Goal: Task Accomplishment & Management: Complete application form

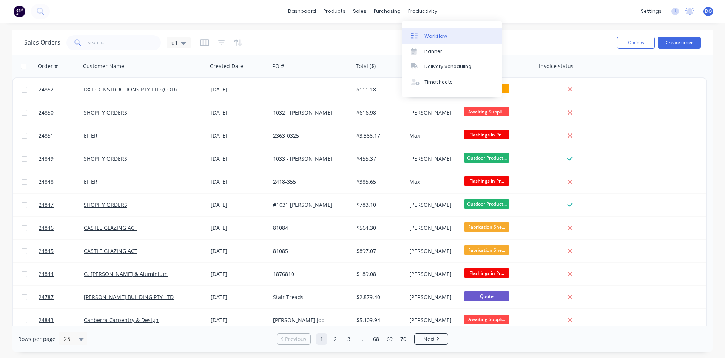
click at [433, 36] on div "Workflow" at bounding box center [436, 36] width 23 height 7
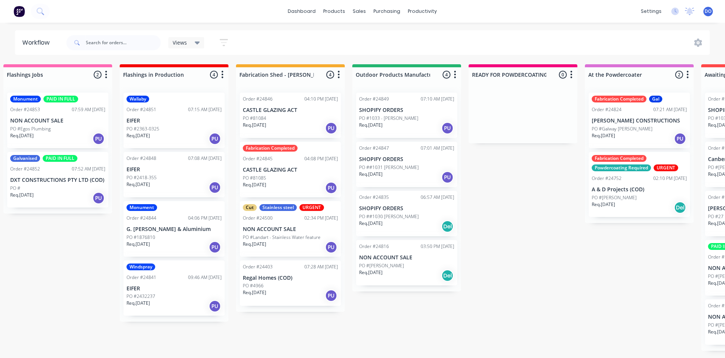
scroll to position [0, 12]
click at [281, 171] on p "CASTLE GLAZING ACT" at bounding box center [291, 170] width 95 height 6
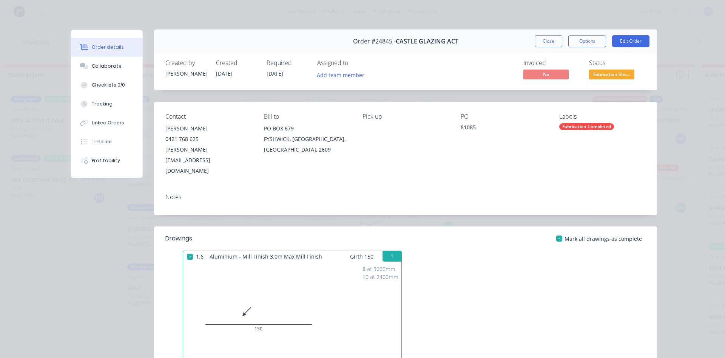
scroll to position [0, 0]
click at [614, 76] on span "Fabrication She..." at bounding box center [611, 74] width 45 height 9
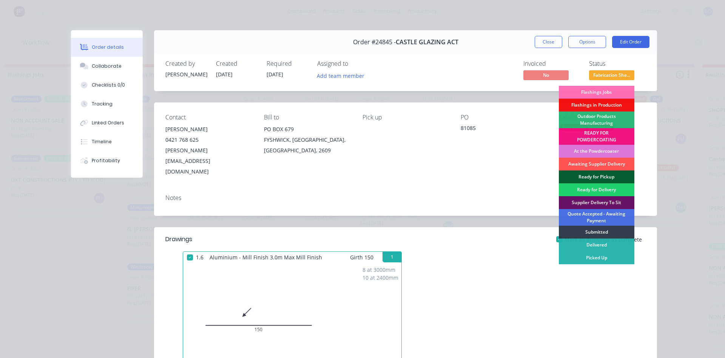
click at [595, 178] on div "Ready for Pickup" at bounding box center [597, 176] width 76 height 13
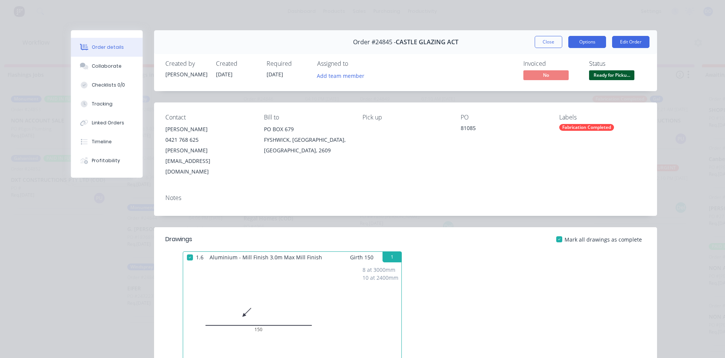
click at [594, 44] on button "Options" at bounding box center [588, 42] width 38 height 12
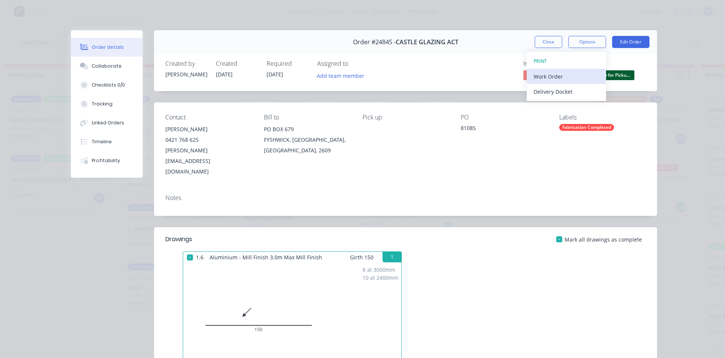
click at [558, 74] on div "Work Order" at bounding box center [567, 76] width 66 height 11
drag, startPoint x: 456, startPoint y: 52, endPoint x: 475, endPoint y: 48, distance: 19.3
click at [463, 50] on div "Order #24845 - CASTLE GLAZING ACT Close Options WORK ORDER Back Standard Custom…" at bounding box center [405, 42] width 503 height 24
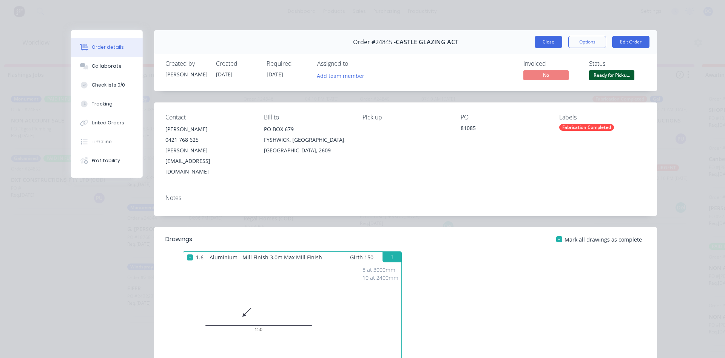
click at [557, 38] on button "Close" at bounding box center [549, 42] width 28 height 12
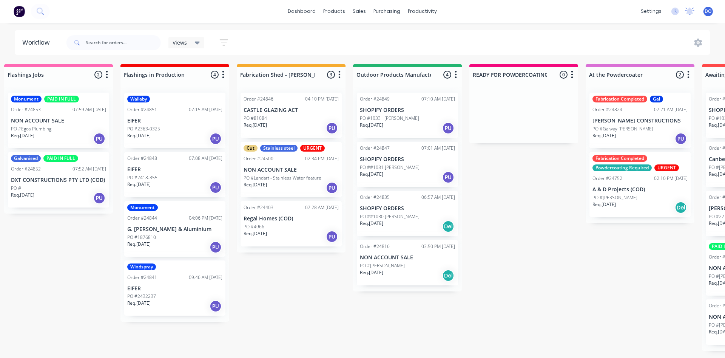
click at [299, 221] on p "Regal Homes (COD)" at bounding box center [291, 218] width 95 height 6
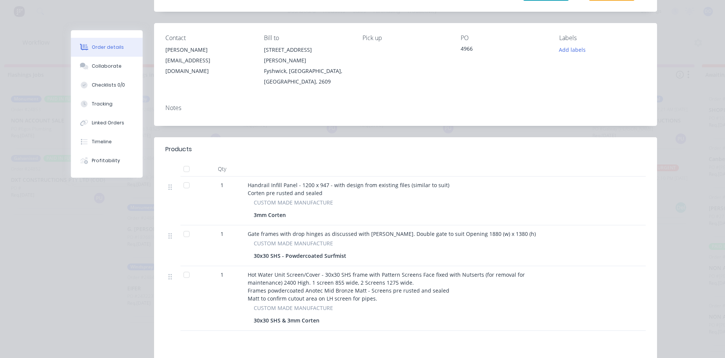
scroll to position [86, 0]
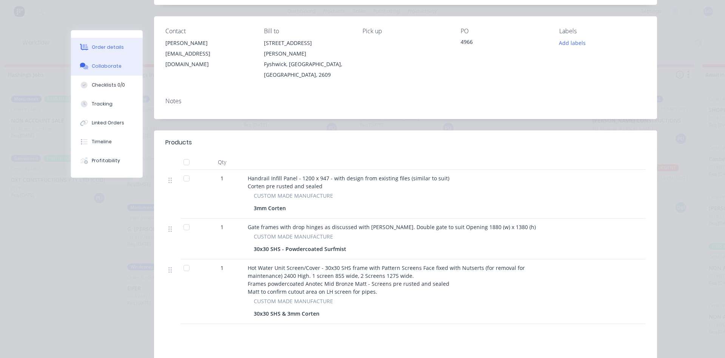
click at [103, 68] on div "Collaborate" at bounding box center [107, 66] width 30 height 7
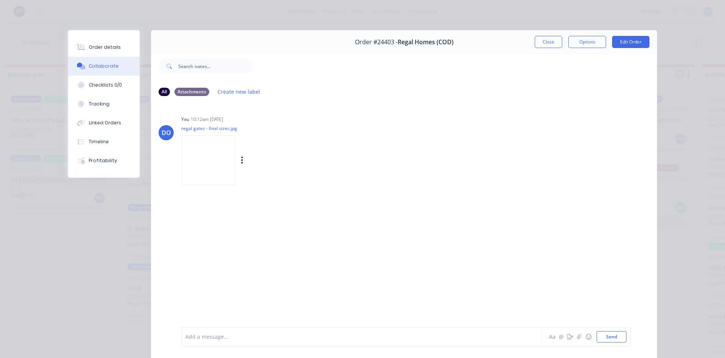
click at [209, 154] on img at bounding box center [208, 159] width 54 height 49
click at [556, 41] on button "Close" at bounding box center [549, 42] width 28 height 12
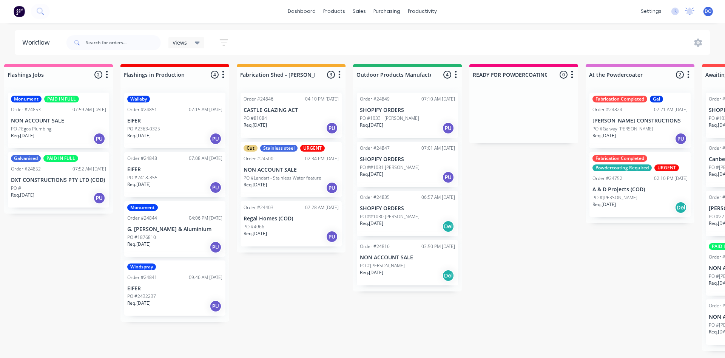
click at [283, 225] on div "PO #4966" at bounding box center [291, 226] width 95 height 7
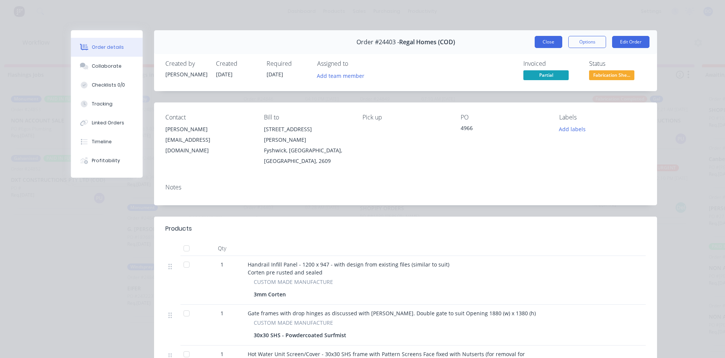
click at [552, 38] on button "Close" at bounding box center [549, 42] width 28 height 12
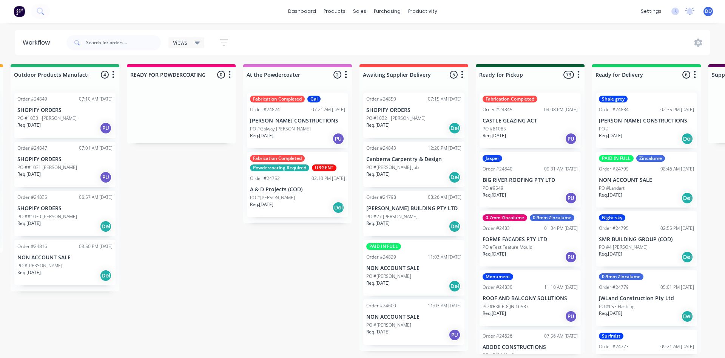
scroll to position [0, 357]
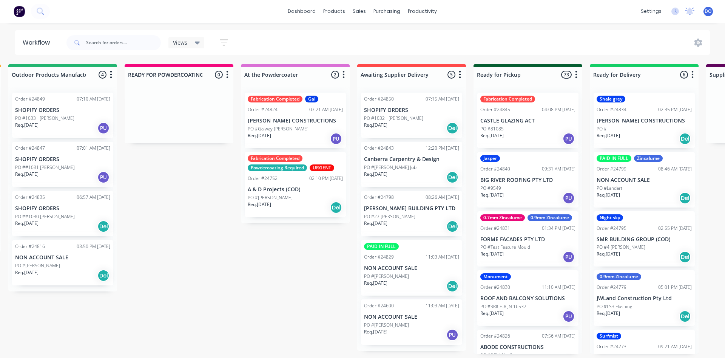
click at [409, 321] on div "Order #24600 11:03 AM 26/08/25 NON ACCOUNT SALE PO #TRAVIS GOLTZ Req. 11/08/25 …" at bounding box center [411, 321] width 101 height 45
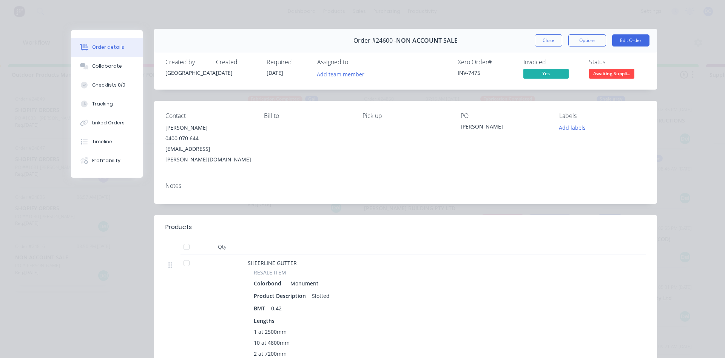
scroll to position [0, 0]
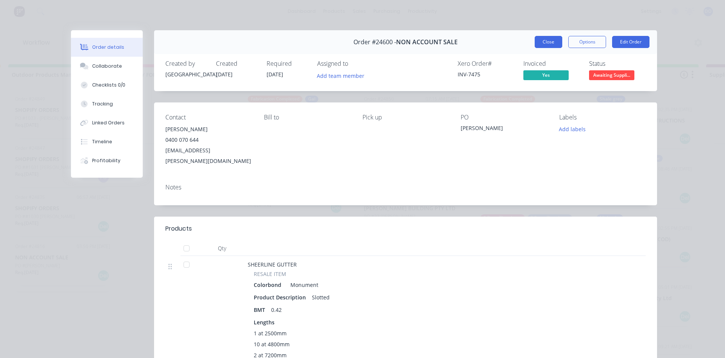
click at [546, 42] on button "Close" at bounding box center [549, 42] width 28 height 12
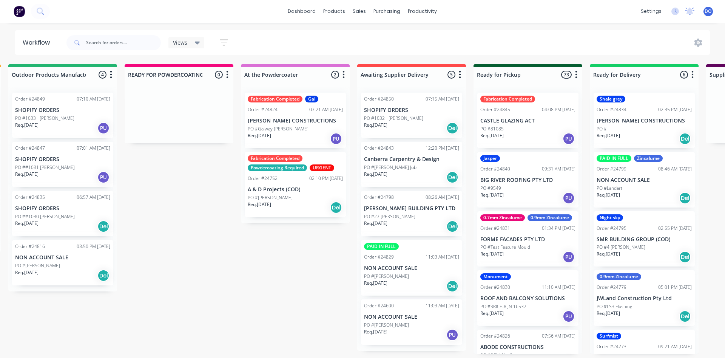
click at [416, 321] on div "Order #24600 11:03 AM 26/08/25 NON ACCOUNT SALE PO #TRAVIS GOLTZ Req. 11/08/25 …" at bounding box center [411, 321] width 101 height 45
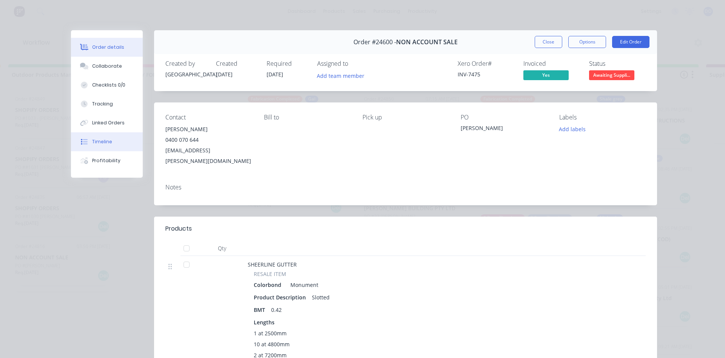
click at [107, 144] on div "Timeline" at bounding box center [102, 141] width 20 height 7
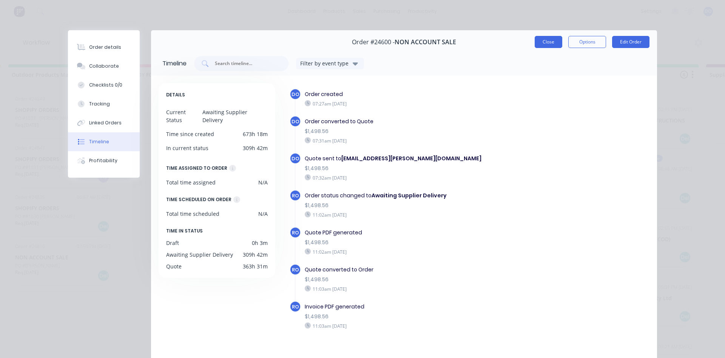
click at [554, 37] on button "Close" at bounding box center [549, 42] width 28 height 12
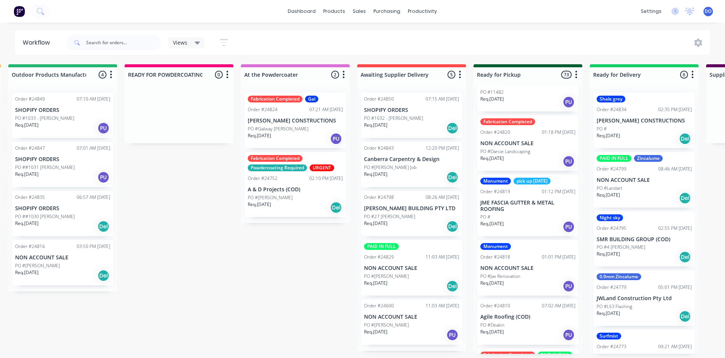
scroll to position [431, 0]
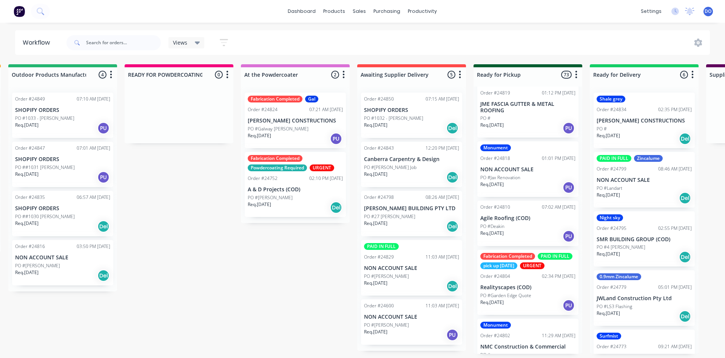
click at [399, 325] on p "PO #TRAVIS GOLTZ" at bounding box center [386, 325] width 45 height 7
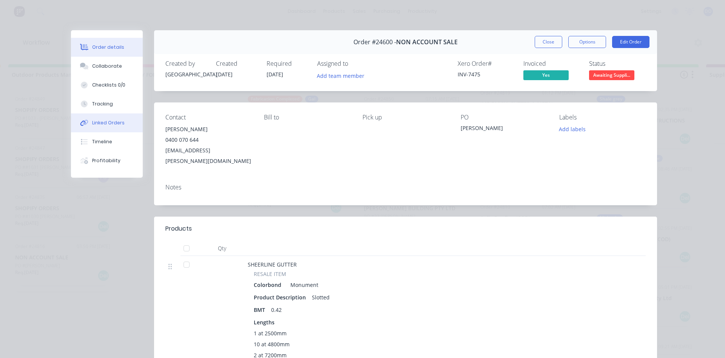
click at [101, 122] on div "Linked Orders" at bounding box center [108, 122] width 32 height 7
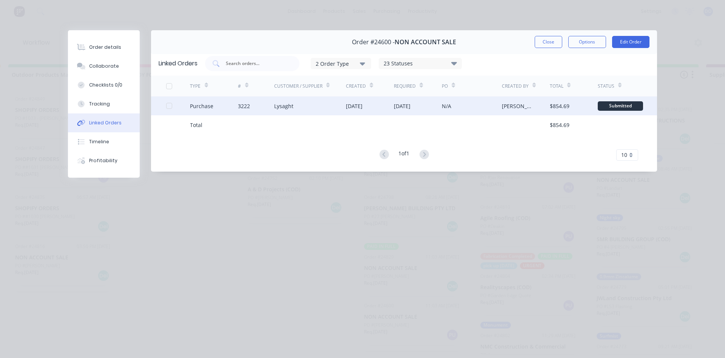
click at [363, 106] on div "26 Aug 2025" at bounding box center [354, 106] width 17 height 8
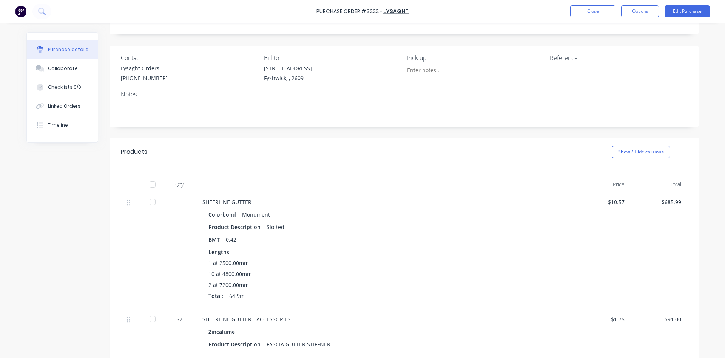
scroll to position [86, 0]
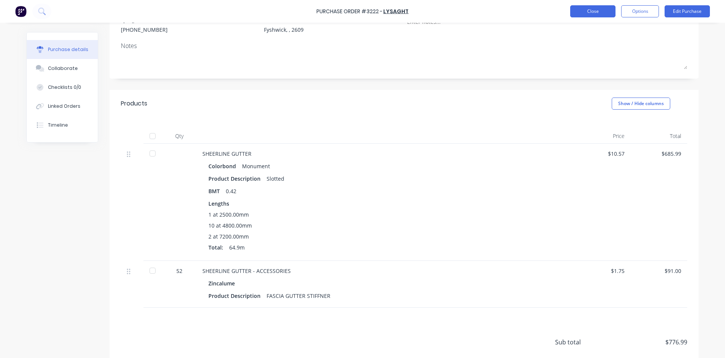
click at [584, 11] on button "Close" at bounding box center [593, 11] width 45 height 12
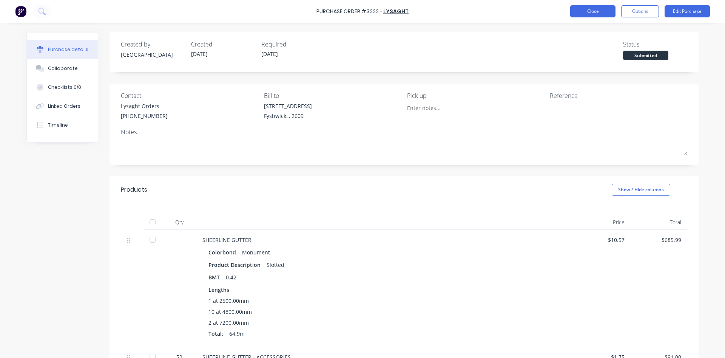
click at [600, 11] on button "Close" at bounding box center [593, 11] width 45 height 12
click at [580, 12] on button "Close" at bounding box center [593, 11] width 45 height 12
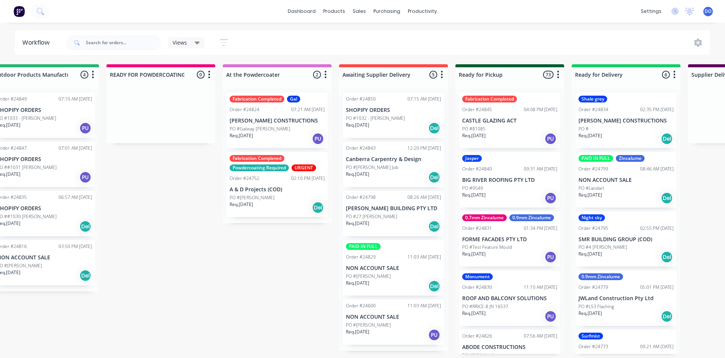
scroll to position [0, 376]
click at [396, 269] on p "NON ACCOUNT SALE" at bounding box center [392, 268] width 95 height 6
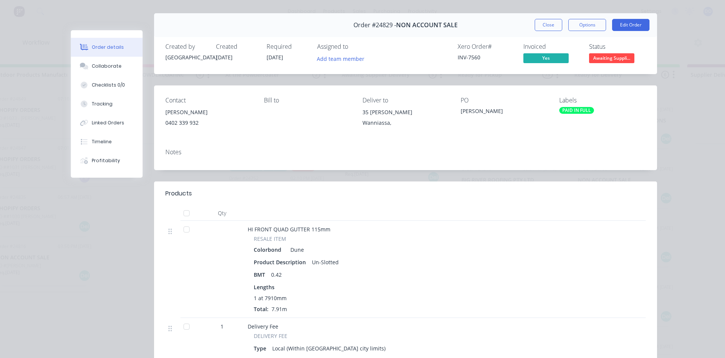
scroll to position [0, 0]
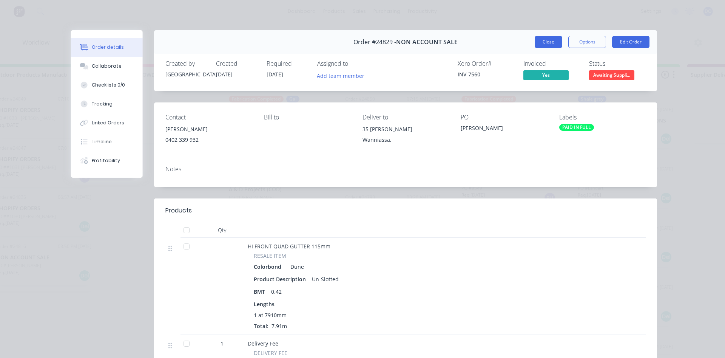
click at [555, 47] on button "Close" at bounding box center [549, 42] width 28 height 12
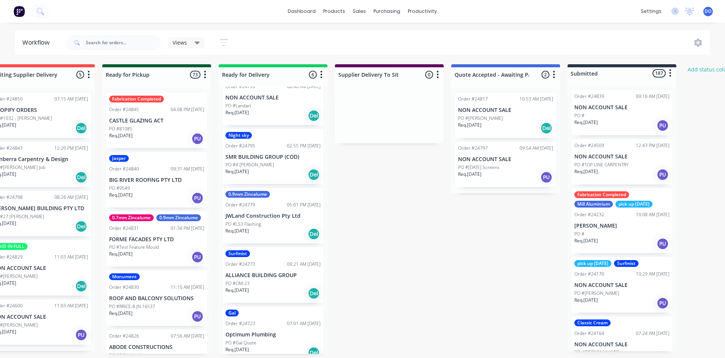
scroll to position [97, 0]
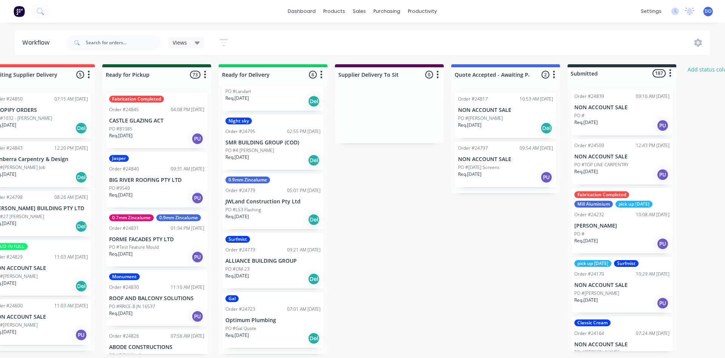
click at [281, 326] on div "PO #Gal Quote" at bounding box center [273, 328] width 95 height 7
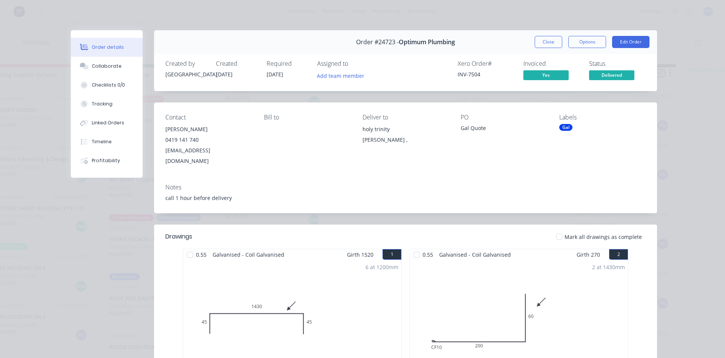
click at [544, 37] on button "Close" at bounding box center [549, 42] width 28 height 12
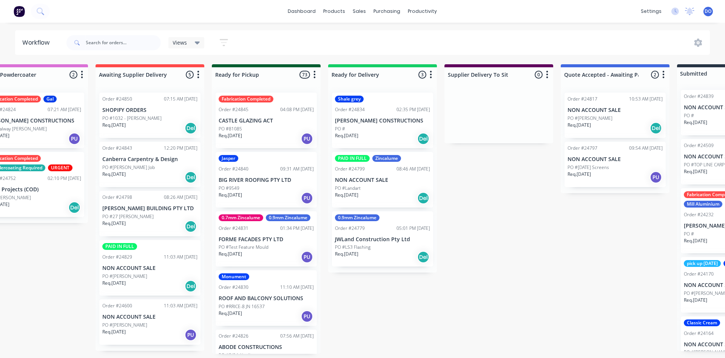
scroll to position [0, 617]
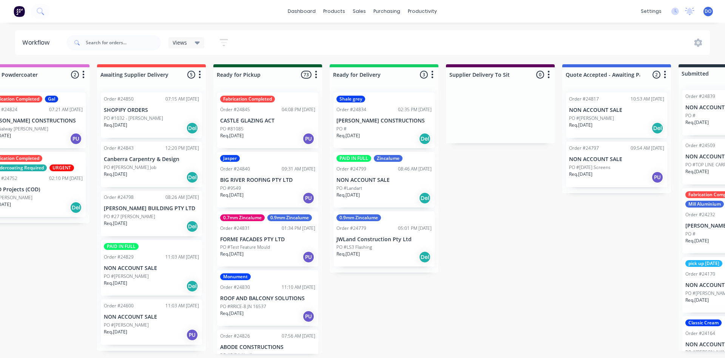
click at [530, 264] on div "Flashings Jobs 2 Status colour #FF69B4 hex #FF69B4 Save Cancel Notifications Em…" at bounding box center [171, 208] width 1589 height 289
click at [265, 122] on p "CASTLE GLAZING ACT" at bounding box center [267, 121] width 95 height 6
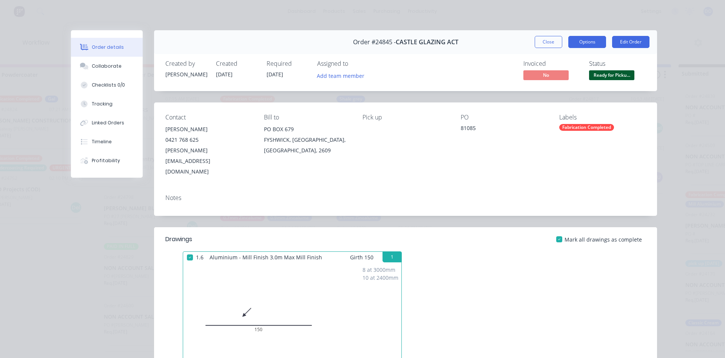
click at [588, 37] on button "Options" at bounding box center [588, 42] width 38 height 12
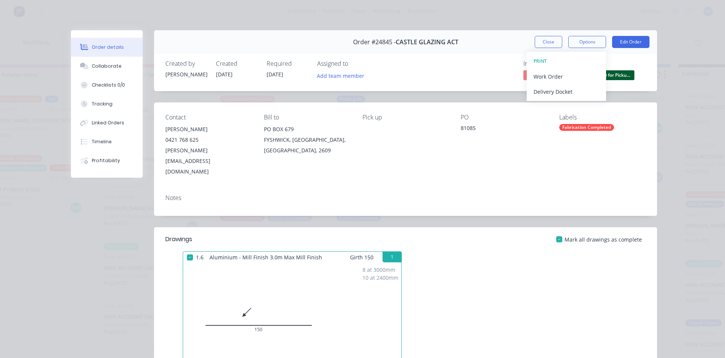
click at [476, 47] on div "Order #24845 - CASTLE GLAZING ACT Close Options PRINT Work Order Delivery Docke…" at bounding box center [405, 42] width 503 height 24
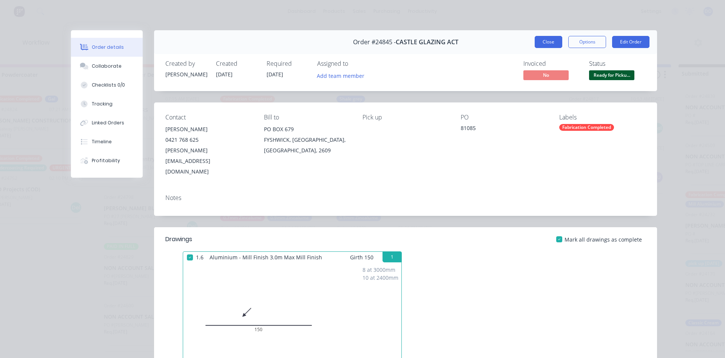
click at [544, 39] on button "Close" at bounding box center [549, 42] width 28 height 12
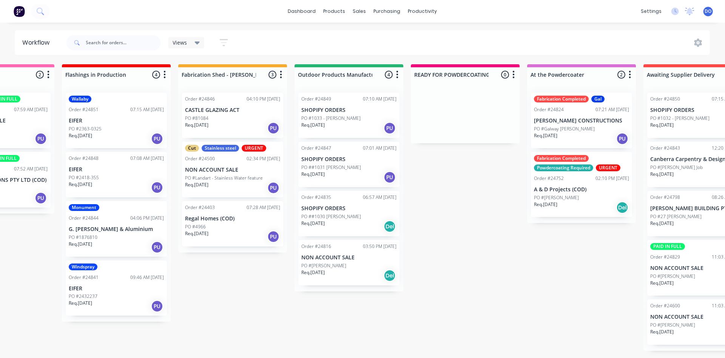
scroll to position [0, 0]
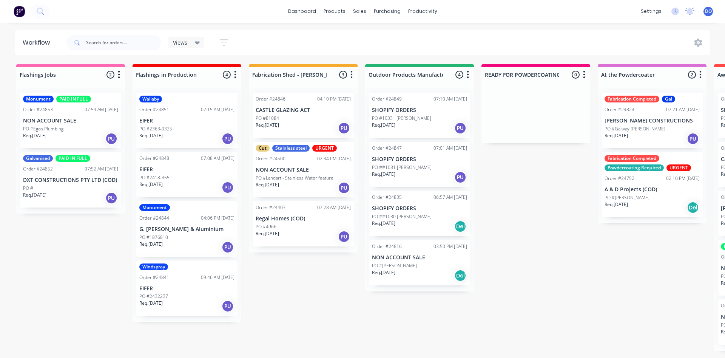
click at [79, 121] on p "NON ACCOUNT SALE" at bounding box center [70, 121] width 95 height 6
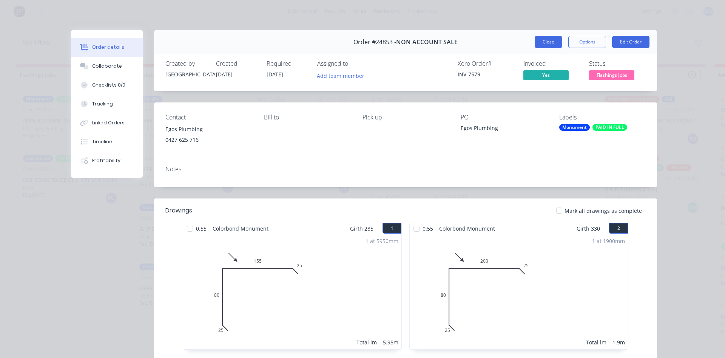
click at [553, 40] on button "Close" at bounding box center [549, 42] width 28 height 12
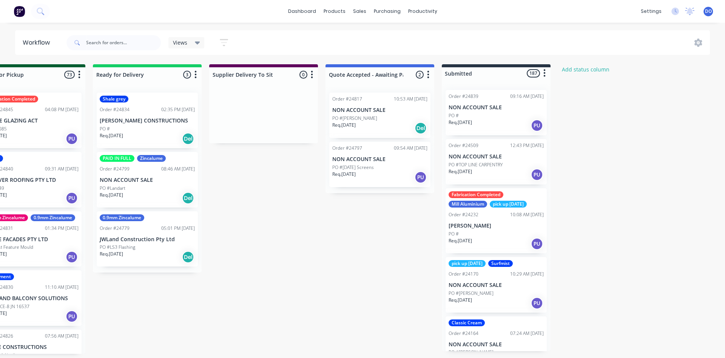
scroll to position [0, 863]
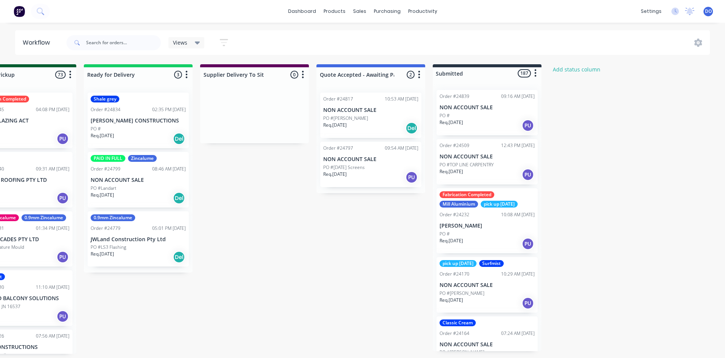
click at [340, 117] on p "PO #David Nappo" at bounding box center [345, 118] width 45 height 7
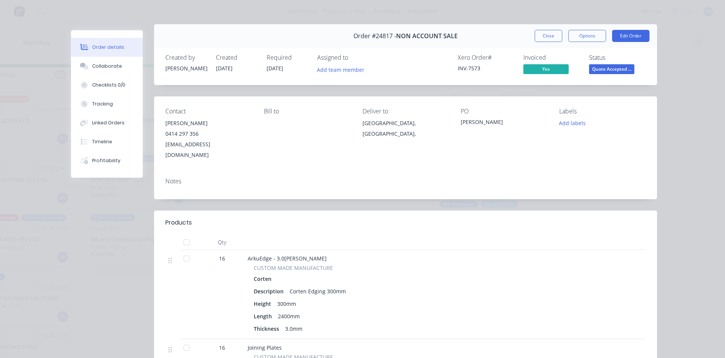
scroll to position [0, 0]
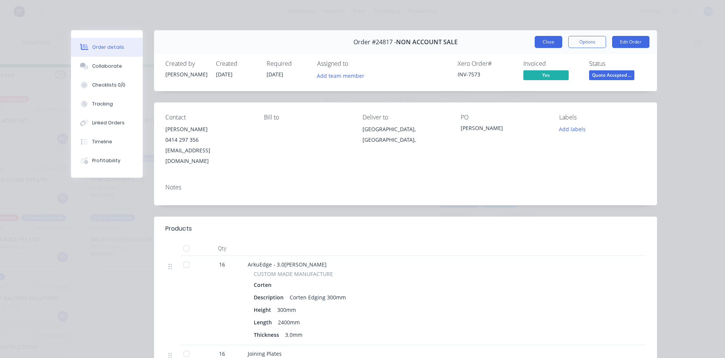
click at [544, 39] on button "Close" at bounding box center [549, 42] width 28 height 12
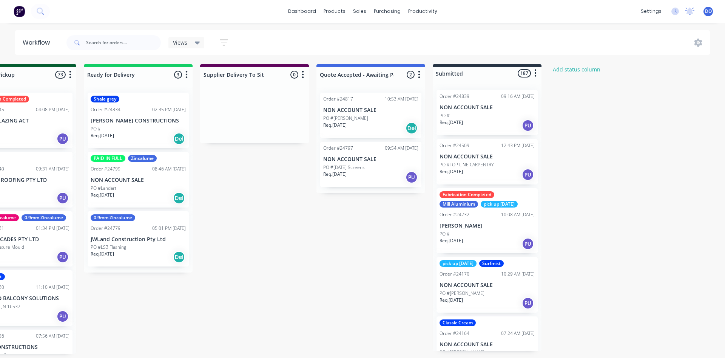
click at [352, 116] on p "PO #David Nappo" at bounding box center [345, 118] width 45 height 7
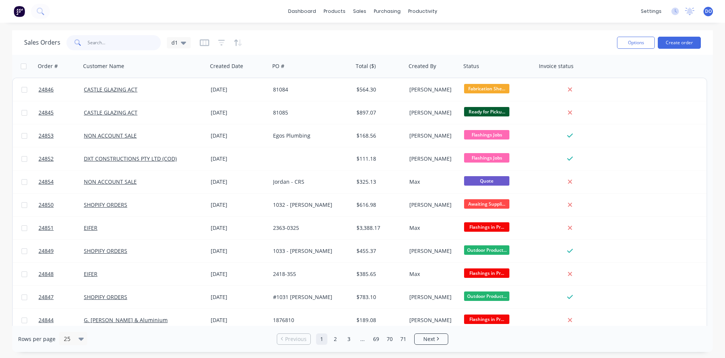
click at [129, 42] on input "text" at bounding box center [125, 42] width 74 height 15
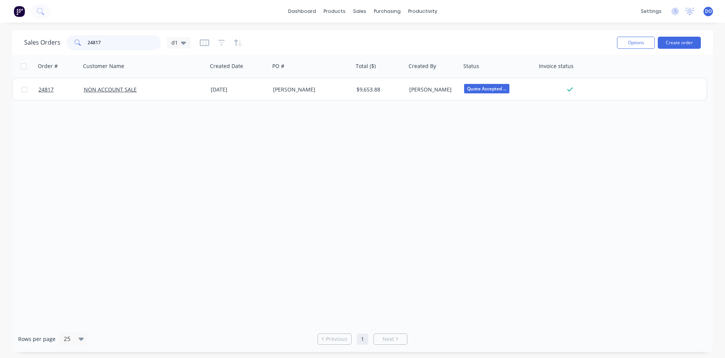
drag, startPoint x: 111, startPoint y: 42, endPoint x: 51, endPoint y: 40, distance: 59.7
click at [88, 40] on input "24817" at bounding box center [125, 42] width 74 height 15
drag, startPoint x: 114, startPoint y: 42, endPoint x: 71, endPoint y: 46, distance: 43.7
click at [88, 46] on input "freedom" at bounding box center [125, 42] width 74 height 15
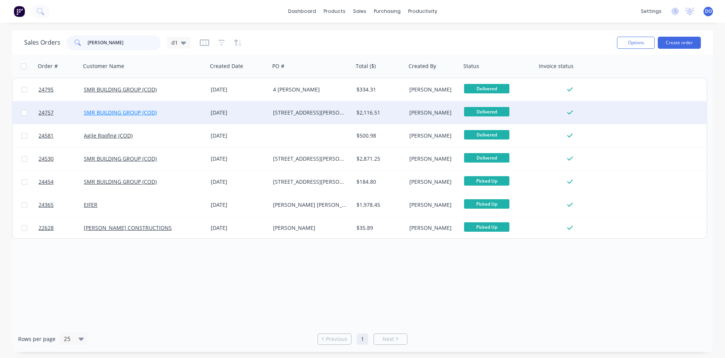
type input "downer"
click at [122, 113] on link "SMR BUILDING GROUP (COD)" at bounding box center [120, 112] width 73 height 7
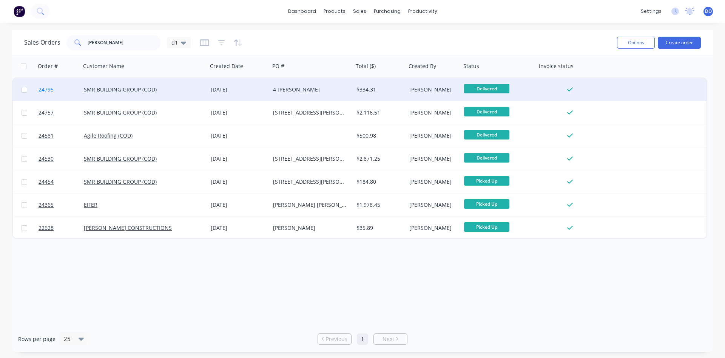
click at [47, 88] on span "24795" at bounding box center [46, 90] width 15 height 8
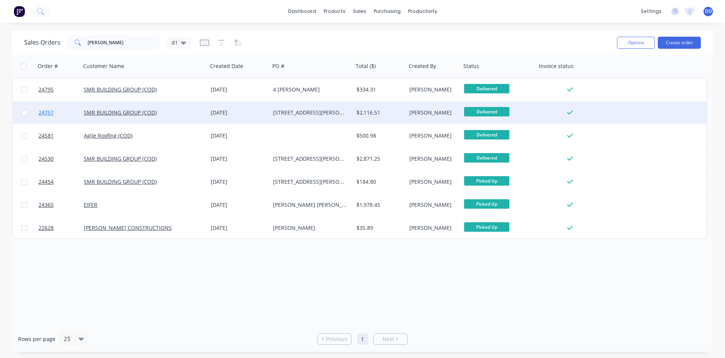
click at [50, 113] on span "24757" at bounding box center [46, 113] width 15 height 8
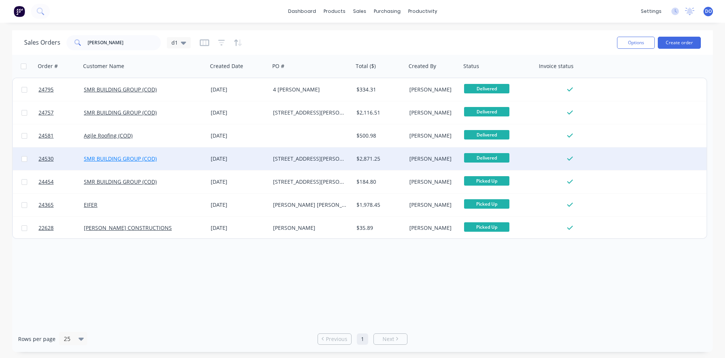
click at [116, 158] on link "SMR BUILDING GROUP (COD)" at bounding box center [120, 158] width 73 height 7
click at [46, 159] on span "24530" at bounding box center [46, 159] width 15 height 8
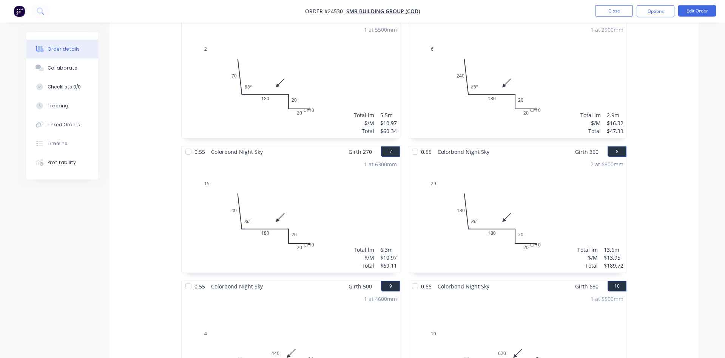
scroll to position [540, 0]
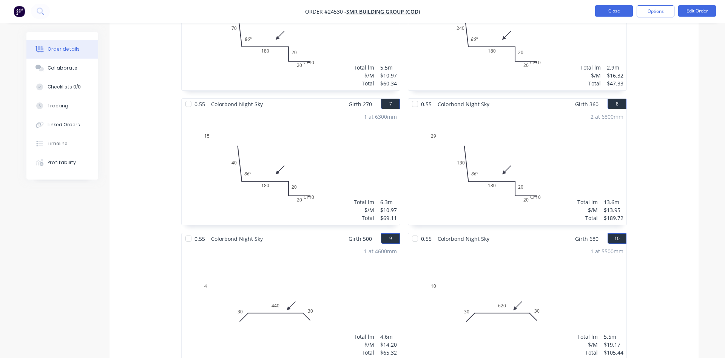
click at [622, 12] on button "Close" at bounding box center [614, 10] width 38 height 11
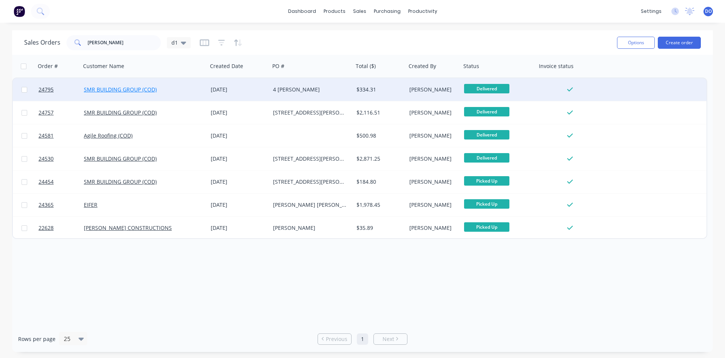
click at [118, 89] on link "SMR BUILDING GROUP (COD)" at bounding box center [120, 89] width 73 height 7
click at [43, 90] on span "24795" at bounding box center [46, 90] width 15 height 8
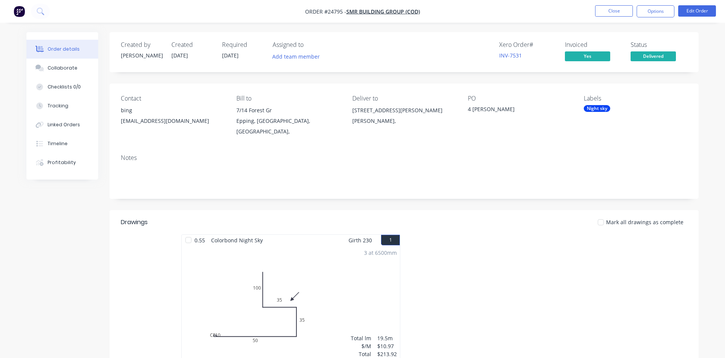
scroll to position [116, 0]
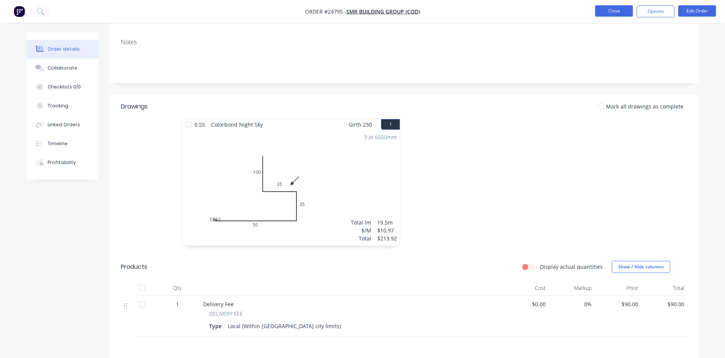
click at [604, 14] on button "Close" at bounding box center [614, 10] width 38 height 11
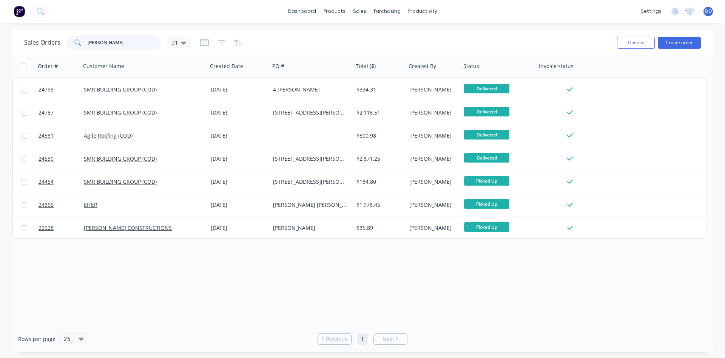
drag, startPoint x: 112, startPoint y: 39, endPoint x: 51, endPoint y: 33, distance: 61.1
click at [88, 35] on input "downer" at bounding box center [125, 42] width 74 height 15
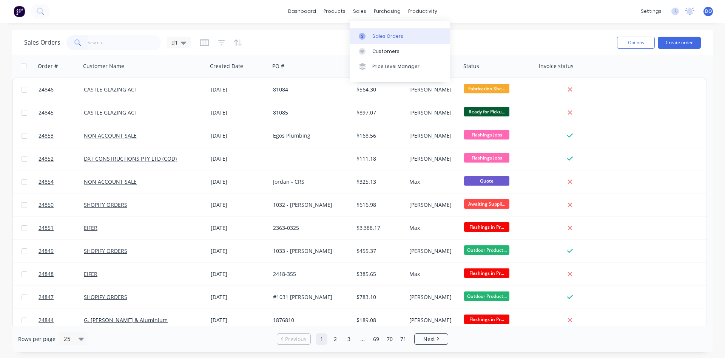
click at [379, 34] on div "Sales Orders" at bounding box center [388, 36] width 31 height 7
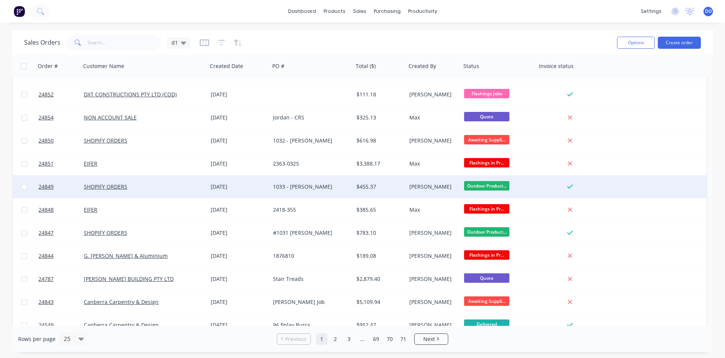
scroll to position [86, 0]
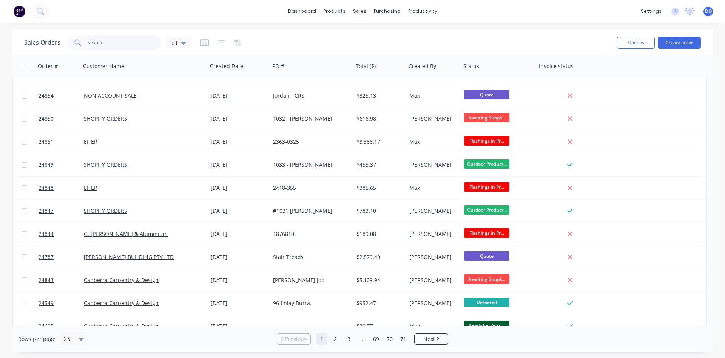
click at [113, 37] on input "text" at bounding box center [125, 42] width 74 height 15
type input "smr"
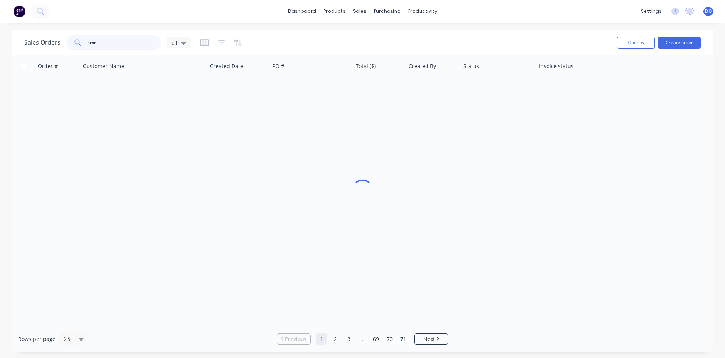
scroll to position [0, 0]
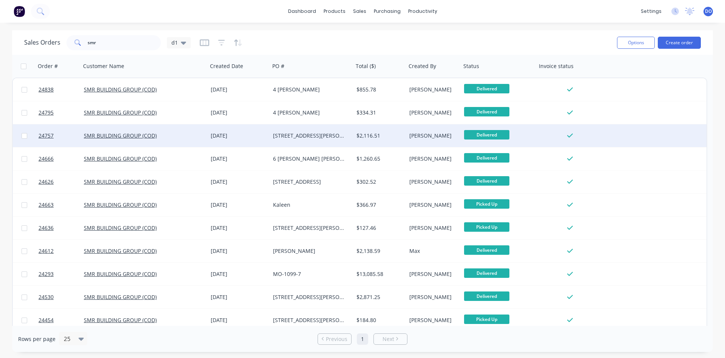
click at [285, 134] on div "[STREET_ADDRESS][PERSON_NAME]" at bounding box center [310, 136] width 74 height 8
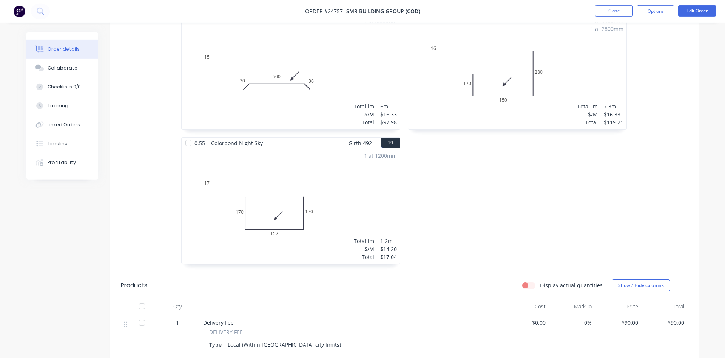
scroll to position [1195, 0]
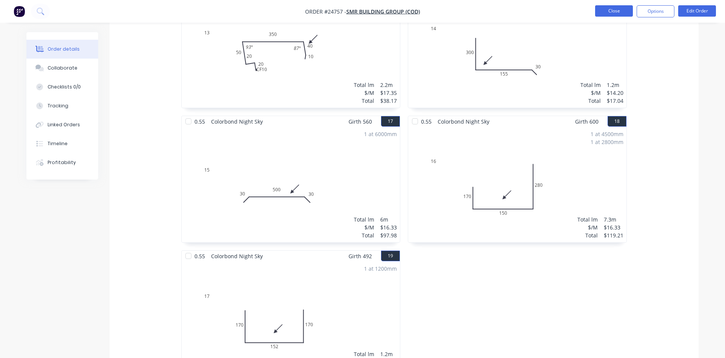
click at [614, 10] on button "Close" at bounding box center [614, 10] width 38 height 11
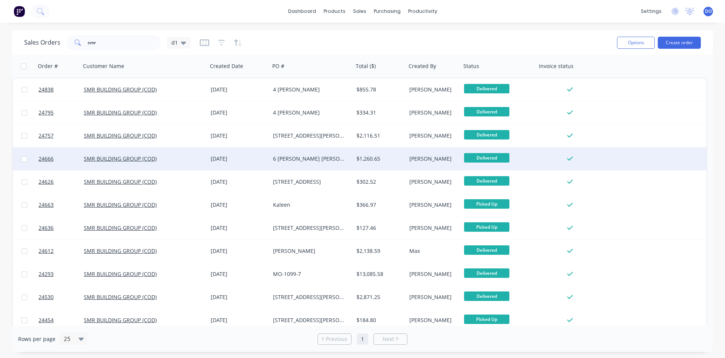
click at [243, 155] on div "18 Aug 2025" at bounding box center [239, 159] width 56 height 8
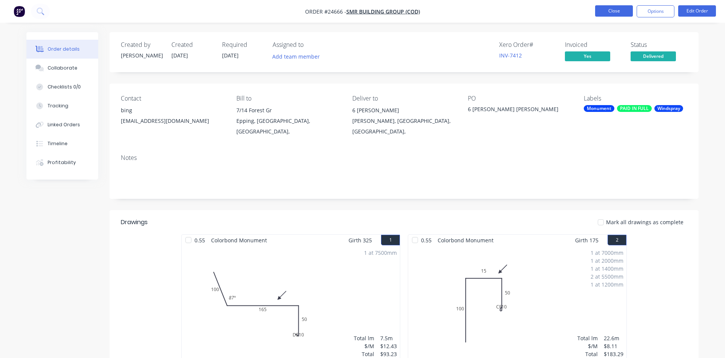
click at [598, 13] on button "Close" at bounding box center [614, 10] width 38 height 11
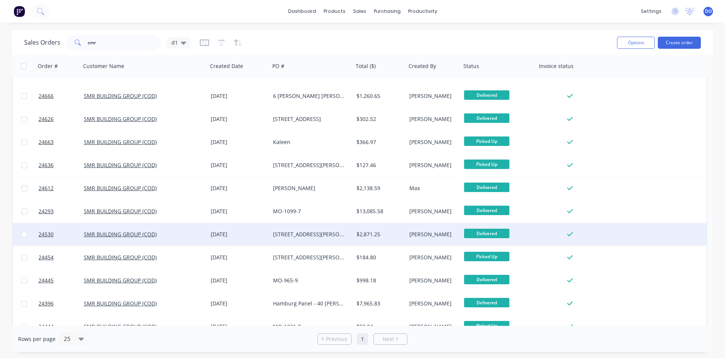
scroll to position [74, 0]
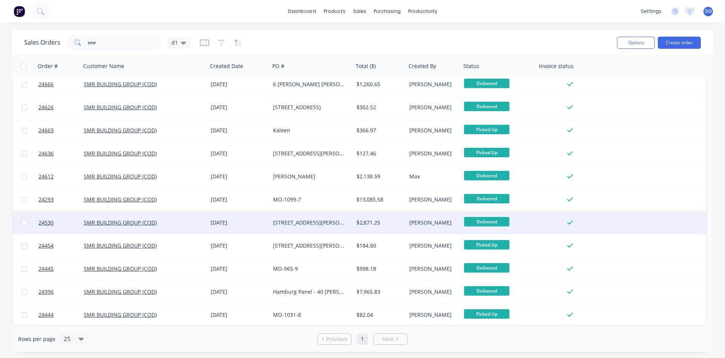
click at [311, 224] on div "[STREET_ADDRESS][PERSON_NAME]" at bounding box center [310, 223] width 74 height 8
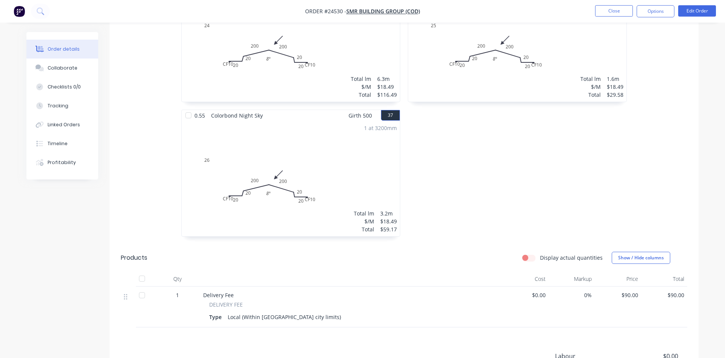
scroll to position [2621, 0]
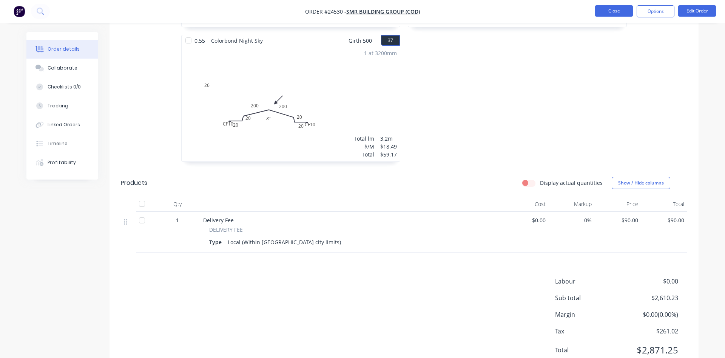
click at [609, 10] on button "Close" at bounding box center [614, 10] width 38 height 11
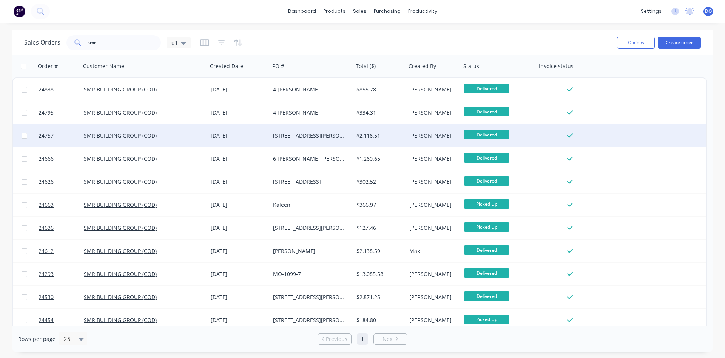
click at [306, 136] on div "[STREET_ADDRESS][PERSON_NAME]" at bounding box center [310, 136] width 74 height 8
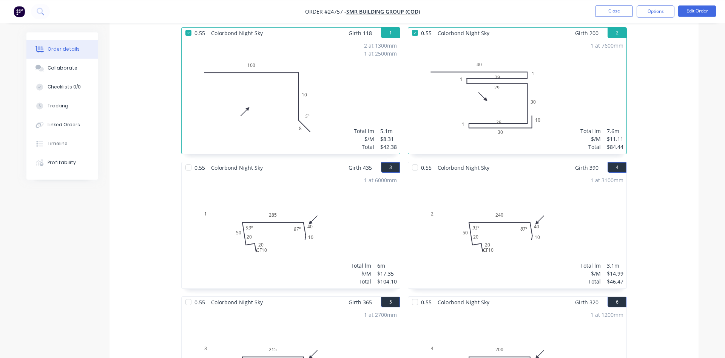
scroll to position [209, 0]
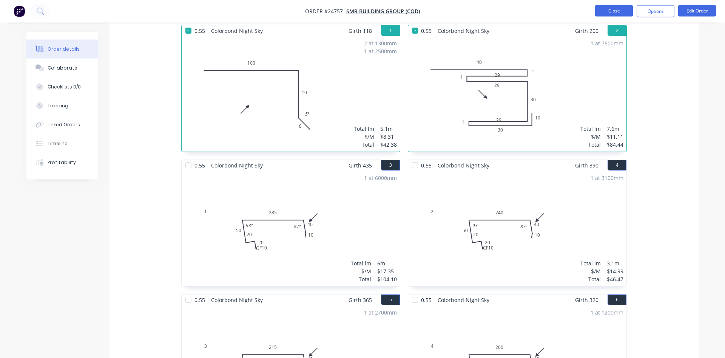
click at [626, 13] on button "Close" at bounding box center [614, 10] width 38 height 11
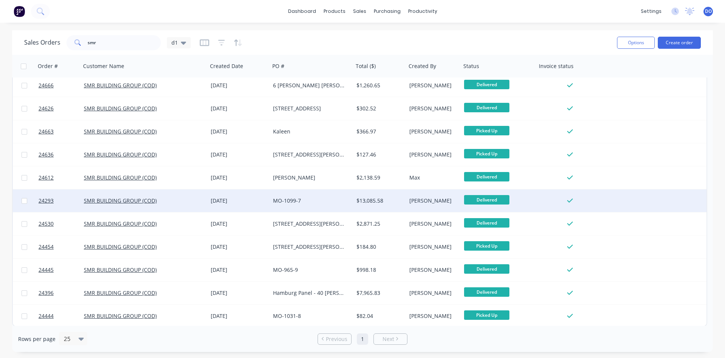
scroll to position [74, 0]
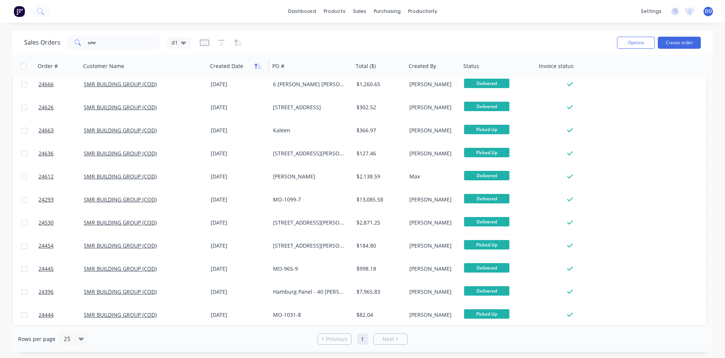
click at [256, 68] on icon "button" at bounding box center [256, 65] width 3 height 5
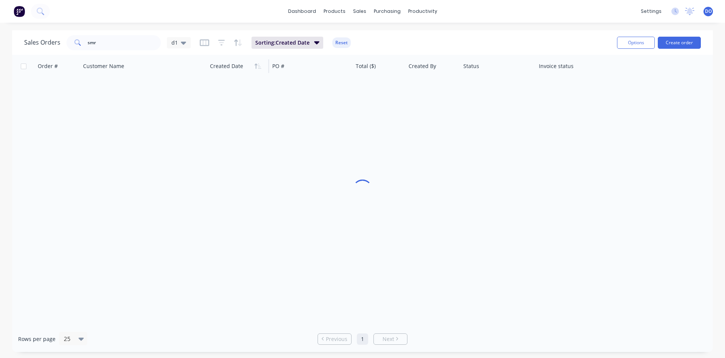
scroll to position [0, 0]
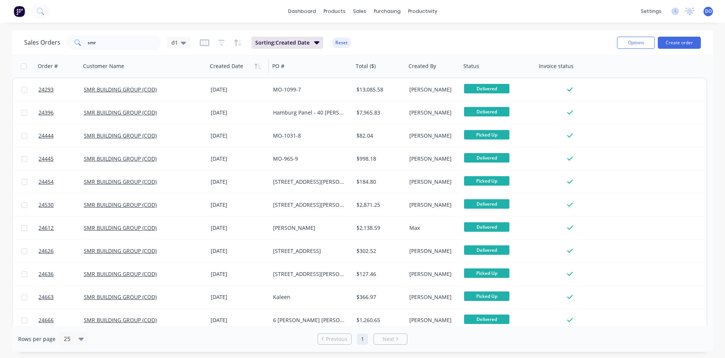
click at [256, 68] on icon "button" at bounding box center [256, 65] width 3 height 5
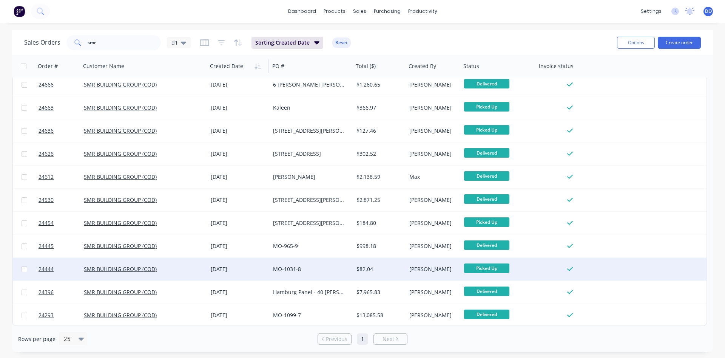
scroll to position [74, 0]
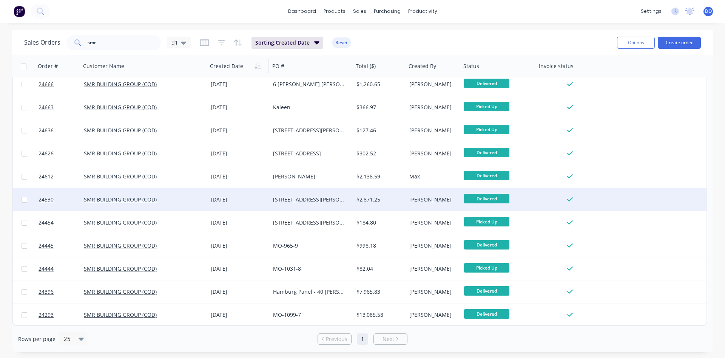
click at [295, 199] on div "[STREET_ADDRESS][PERSON_NAME]" at bounding box center [310, 200] width 74 height 8
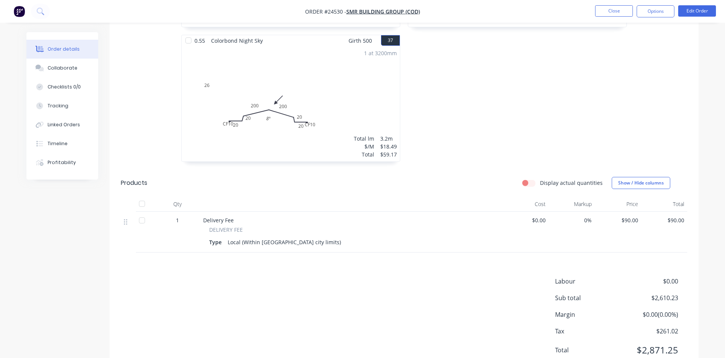
scroll to position [2650, 0]
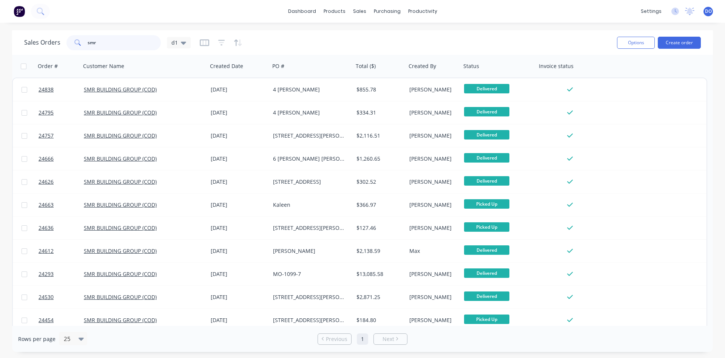
drag, startPoint x: 111, startPoint y: 42, endPoint x: 57, endPoint y: 41, distance: 54.0
click at [88, 41] on input "smr" at bounding box center [125, 42] width 74 height 15
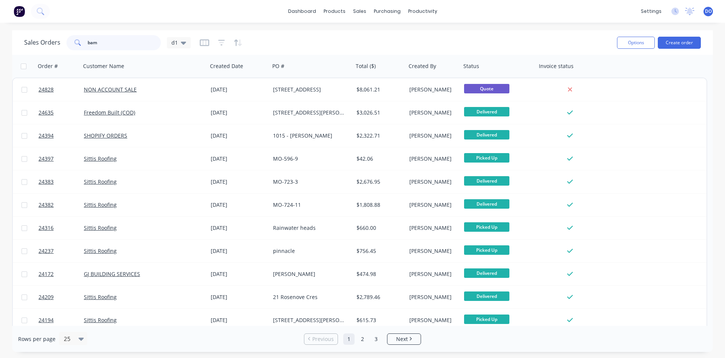
drag, startPoint x: 99, startPoint y: 42, endPoint x: 73, endPoint y: 40, distance: 26.5
click at [88, 40] on input "bam" at bounding box center [125, 42] width 74 height 15
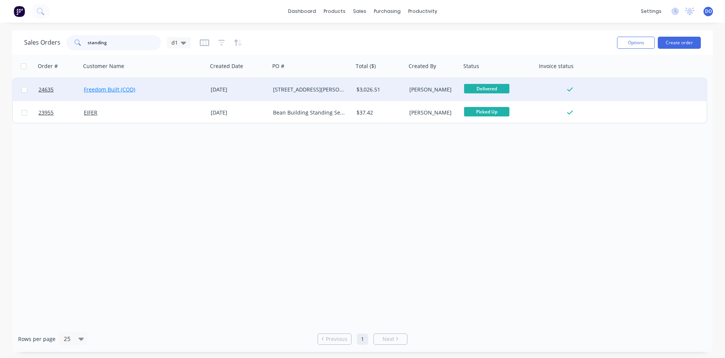
type input "standing"
click at [129, 90] on link "Freedom Built (COD)" at bounding box center [109, 89] width 51 height 7
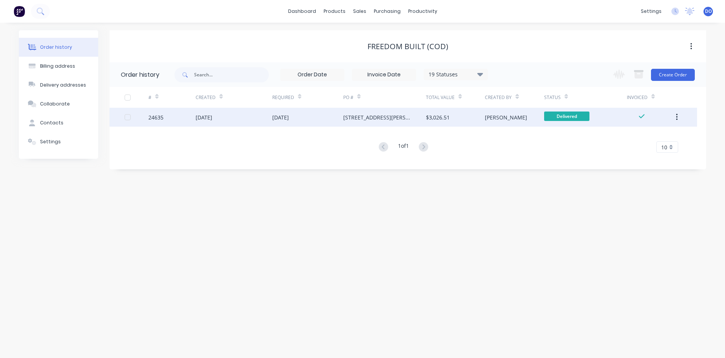
click at [261, 124] on div "14 Aug 2025" at bounding box center [234, 117] width 77 height 19
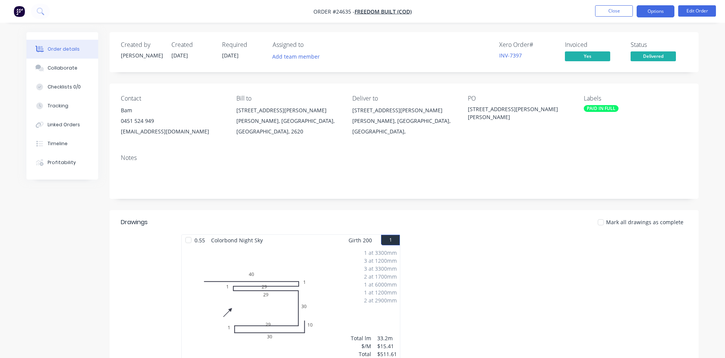
click at [650, 11] on button "Options" at bounding box center [656, 11] width 38 height 12
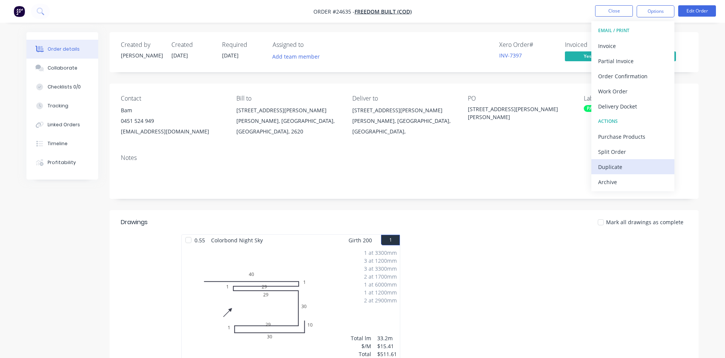
click at [619, 165] on div "Duplicate" at bounding box center [634, 166] width 70 height 11
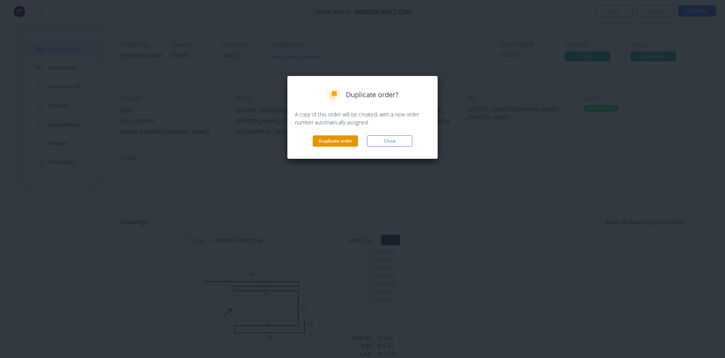
click at [342, 141] on button "Duplicate order" at bounding box center [335, 140] width 45 height 11
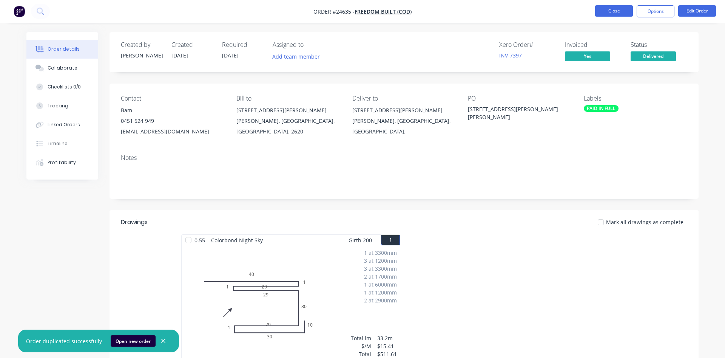
click at [616, 15] on button "Close" at bounding box center [614, 10] width 38 height 11
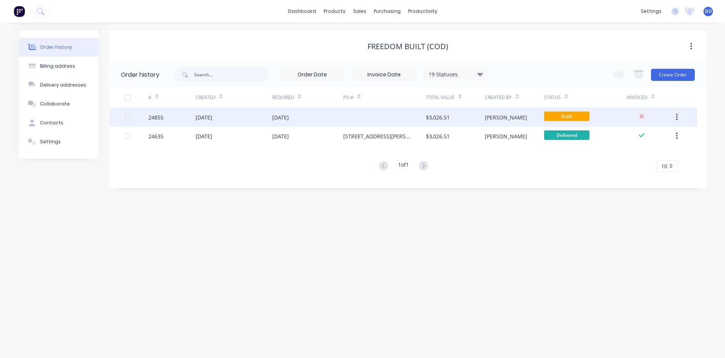
click at [481, 117] on div "$3,026.51" at bounding box center [455, 117] width 59 height 19
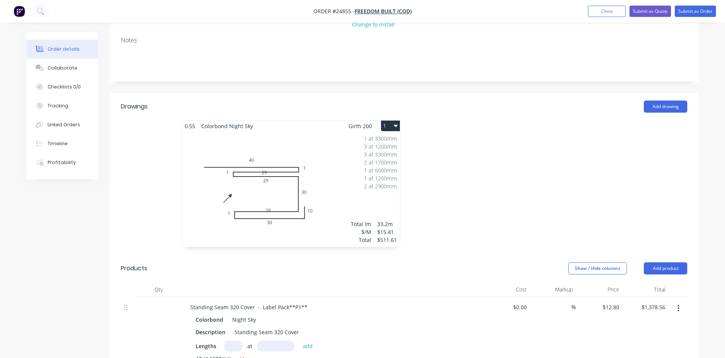
scroll to position [193, 0]
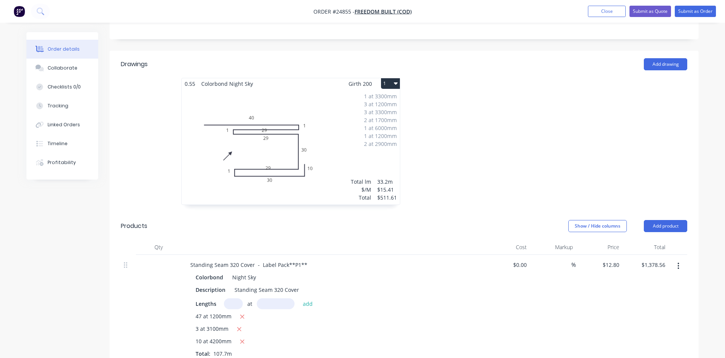
click at [394, 78] on button "1" at bounding box center [390, 83] width 19 height 11
click at [309, 95] on div "1 at 3300mm 3 at 1200mm 3 at 3300mm 2 at 1700mm 1 at 6000mm 1 at 1200mm 2 at 29…" at bounding box center [291, 146] width 218 height 115
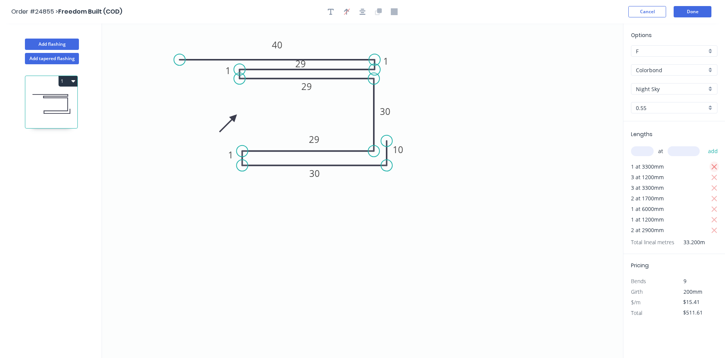
click at [714, 168] on icon "button" at bounding box center [715, 167] width 6 height 6
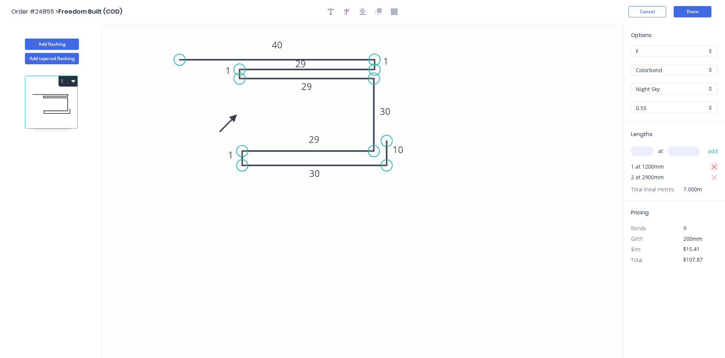
click at [714, 168] on icon "button" at bounding box center [715, 167] width 6 height 6
click at [713, 165] on icon "button" at bounding box center [715, 167] width 6 height 6
type input "$0.00"
click at [644, 150] on input "text" at bounding box center [642, 151] width 23 height 10
type input "1"
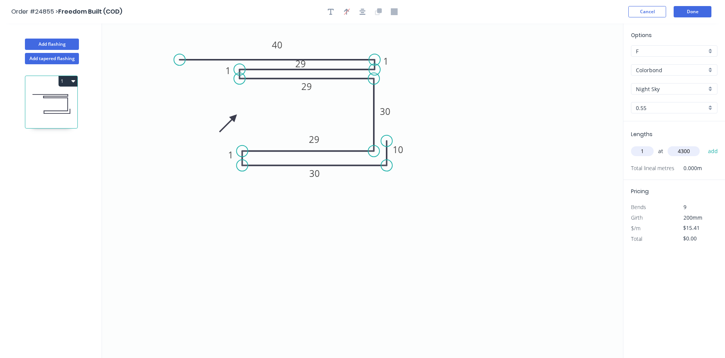
click at [505, 226] on icon "0 1 1 29 10 40 30 30 29 29 1" at bounding box center [362, 190] width 521 height 334
type input "4300"
click at [697, 13] on button "Done" at bounding box center [693, 11] width 38 height 11
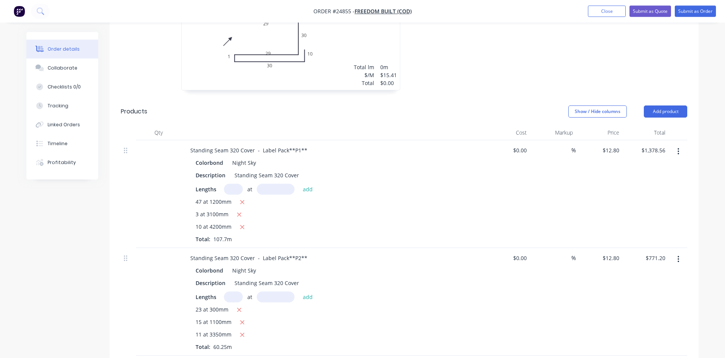
scroll to position [308, 0]
click at [243, 221] on button "button" at bounding box center [242, 225] width 9 height 9
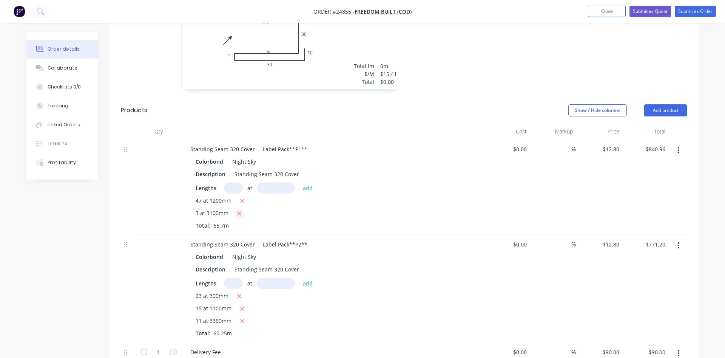
click at [240, 212] on icon "button" at bounding box center [239, 214] width 4 height 4
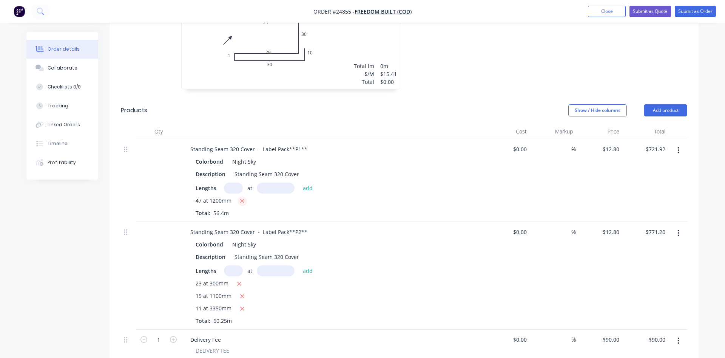
click at [244, 198] on icon "button" at bounding box center [242, 201] width 5 height 7
type input "$0.00"
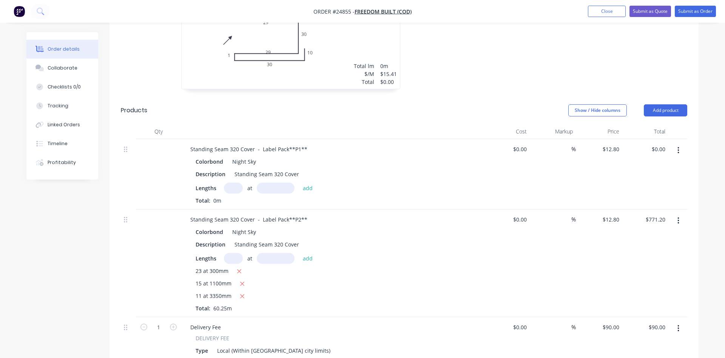
click at [234, 182] on input "text" at bounding box center [233, 187] width 19 height 11
type input "10"
type input "1155"
click at [299, 182] on button "add" at bounding box center [308, 187] width 18 height 10
type input "$147.84"
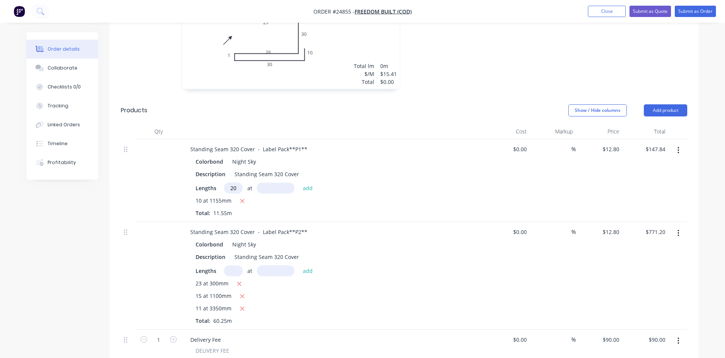
type input "20"
type input "1000"
click at [299, 182] on button "add" at bounding box center [308, 187] width 18 height 10
type input "$403.84"
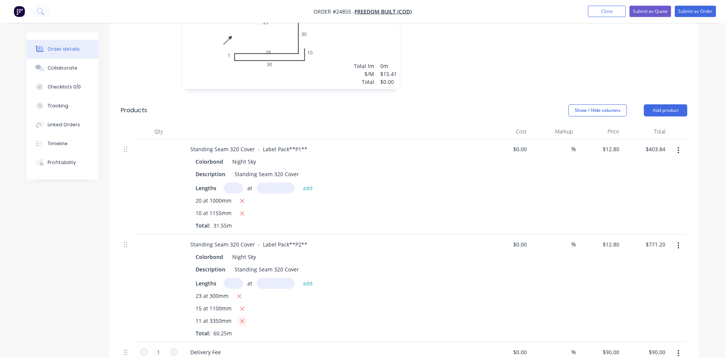
click at [241, 318] on icon "button" at bounding box center [242, 321] width 5 height 7
click at [244, 305] on icon "button" at bounding box center [242, 308] width 5 height 7
click at [240, 293] on icon "button" at bounding box center [239, 296] width 5 height 7
type input "$0.00"
click at [233, 278] on input "text" at bounding box center [233, 283] width 19 height 11
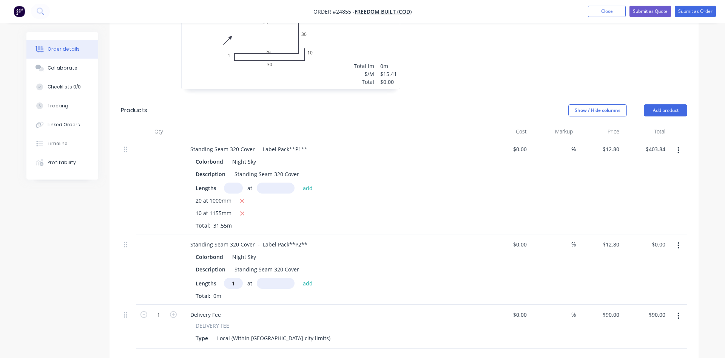
type input "1"
type input "4200"
click at [299, 278] on button "add" at bounding box center [308, 283] width 18 height 10
type input "$53.76"
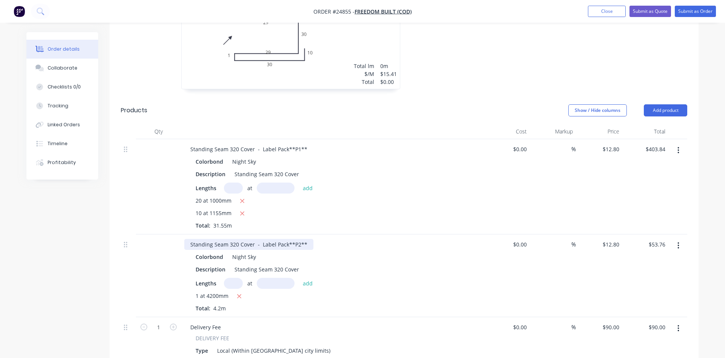
click at [235, 239] on div "Standing Seam 320 Cover - Label Pack**P2**" at bounding box center [248, 244] width 129 height 11
drag, startPoint x: 238, startPoint y: 223, endPoint x: 229, endPoint y: 223, distance: 9.1
click at [229, 239] on div "Standing Seam 320 Cover - Label Pack**P2**" at bounding box center [248, 244] width 129 height 11
click at [387, 278] on div "Lengths at add" at bounding box center [333, 283] width 274 height 11
click at [611, 239] on input "12.8" at bounding box center [615, 244] width 14 height 11
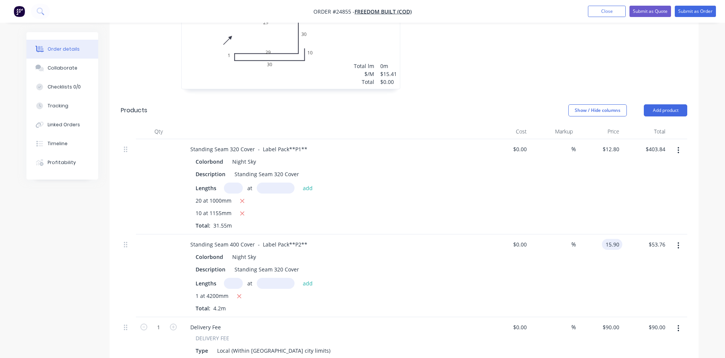
type input "$15.90"
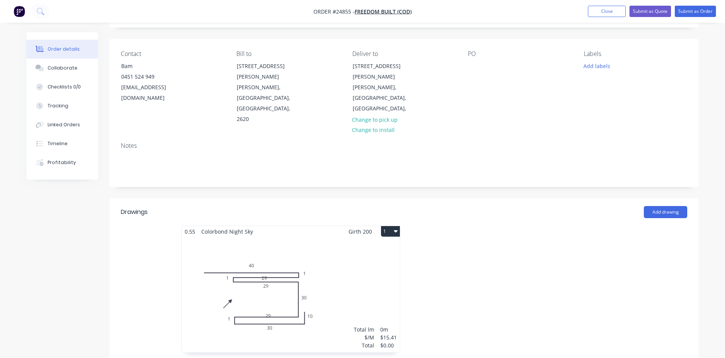
scroll to position [0, 0]
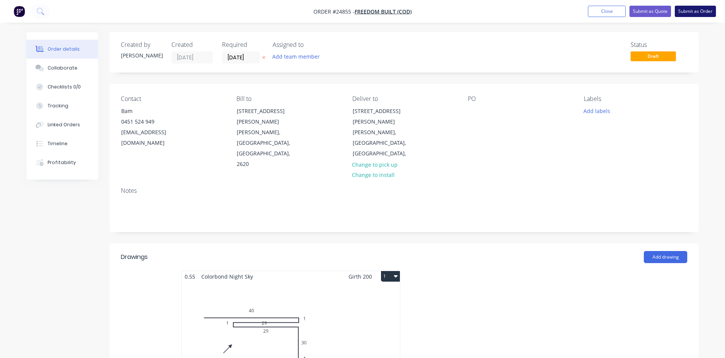
type input "$66.78"
click at [691, 13] on button "Submit as Order" at bounding box center [695, 11] width 41 height 11
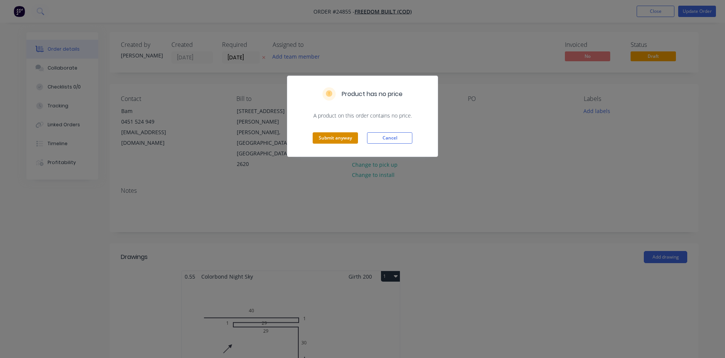
click at [330, 137] on button "Submit anyway" at bounding box center [335, 137] width 45 height 11
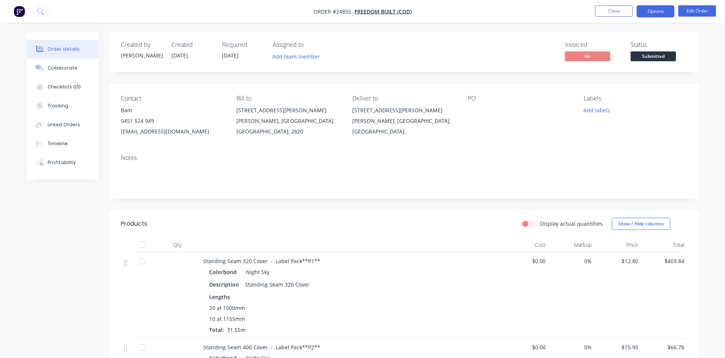
click at [654, 13] on button "Options" at bounding box center [656, 11] width 38 height 12
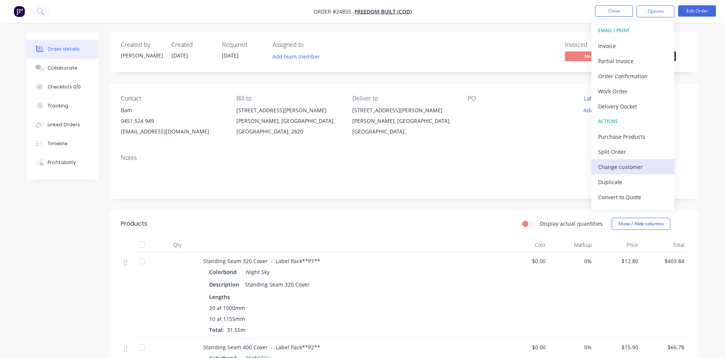
click at [628, 169] on div "Change customer" at bounding box center [634, 166] width 70 height 11
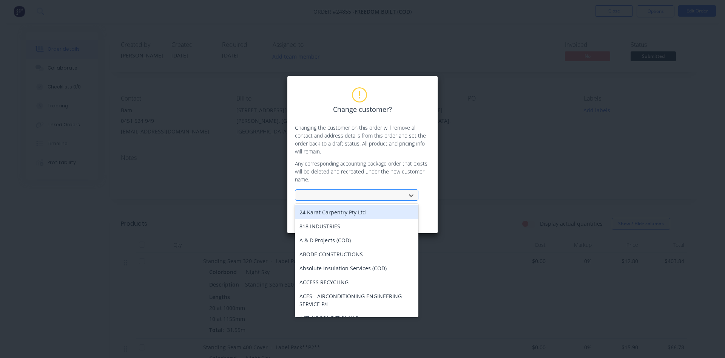
click at [339, 192] on div at bounding box center [352, 195] width 101 height 9
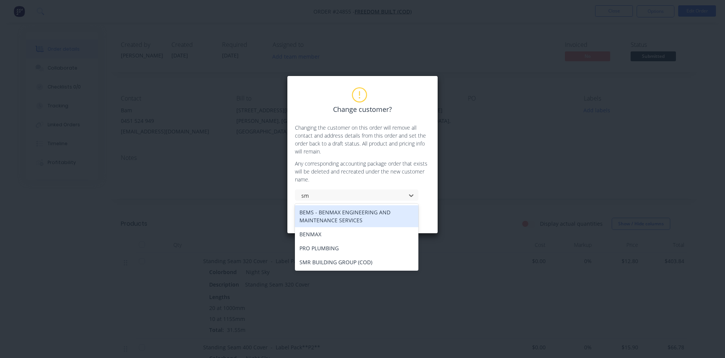
type input "smr"
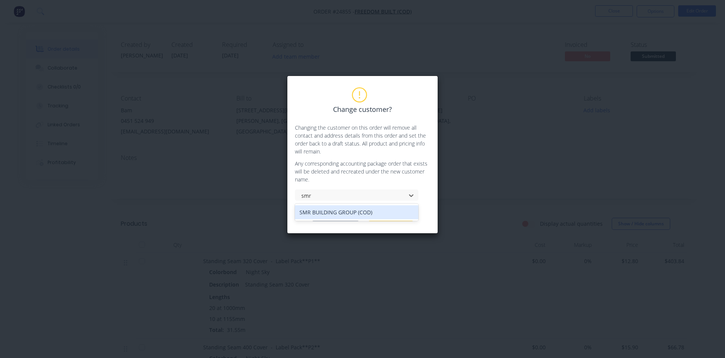
click at [347, 209] on div "SMR BUILDING GROUP (COD)" at bounding box center [357, 212] width 124 height 14
click at [343, 216] on button "Change customer" at bounding box center [335, 215] width 47 height 11
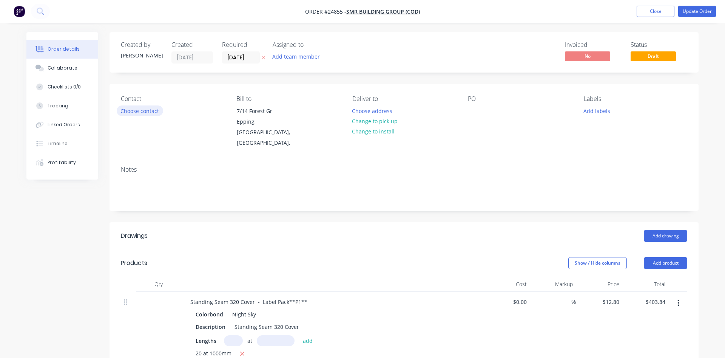
click at [153, 111] on button "Choose contact" at bounding box center [140, 110] width 46 height 10
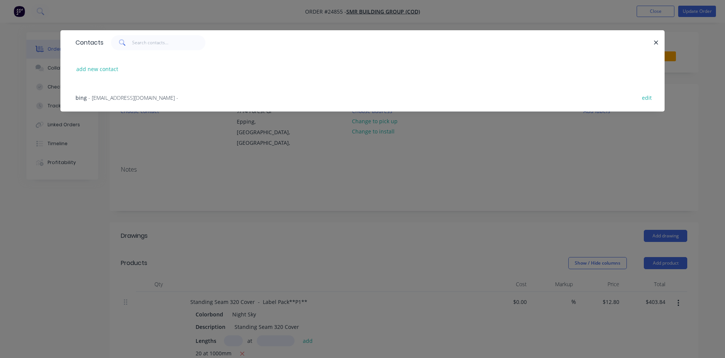
click at [125, 100] on span "- bing@smrservices.com.au -" at bounding box center [133, 97] width 90 height 7
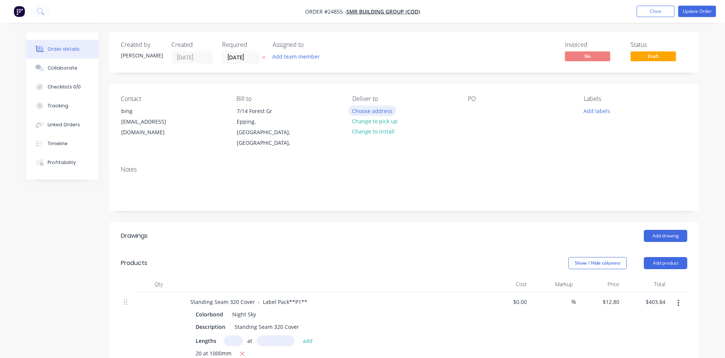
click at [376, 111] on button "Choose address" at bounding box center [372, 110] width 48 height 10
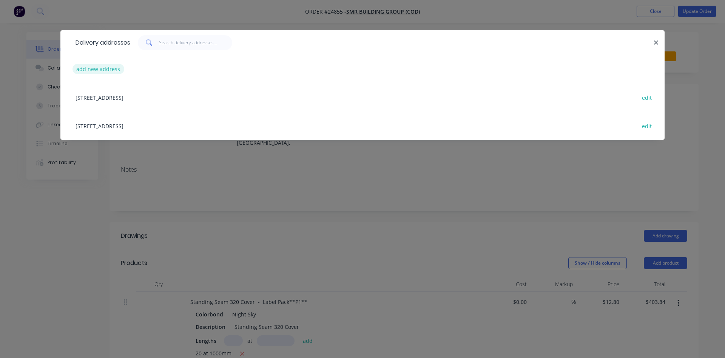
click at [94, 69] on button "add new address" at bounding box center [99, 69] width 52 height 10
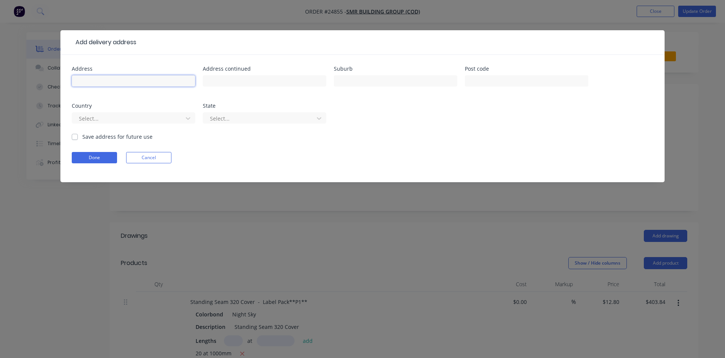
click at [105, 79] on input "text" at bounding box center [134, 80] width 124 height 11
type input "4"
click at [153, 157] on button "Cancel" at bounding box center [148, 157] width 45 height 11
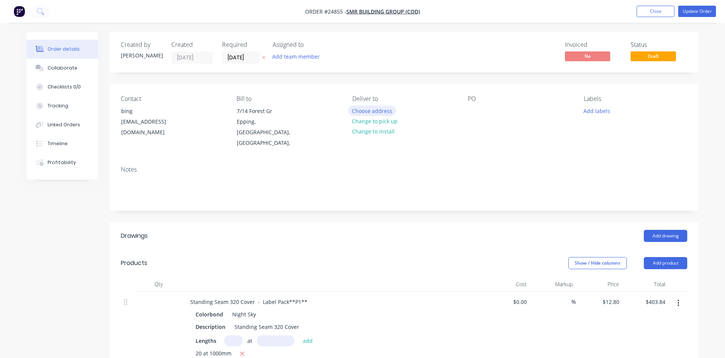
click at [377, 110] on button "Choose address" at bounding box center [372, 110] width 48 height 10
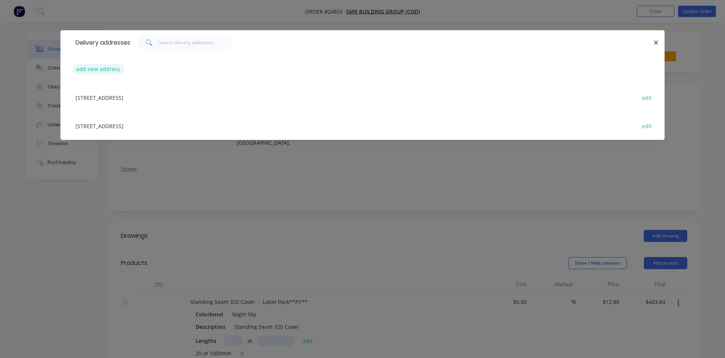
click at [101, 70] on button "add new address" at bounding box center [99, 69] width 52 height 10
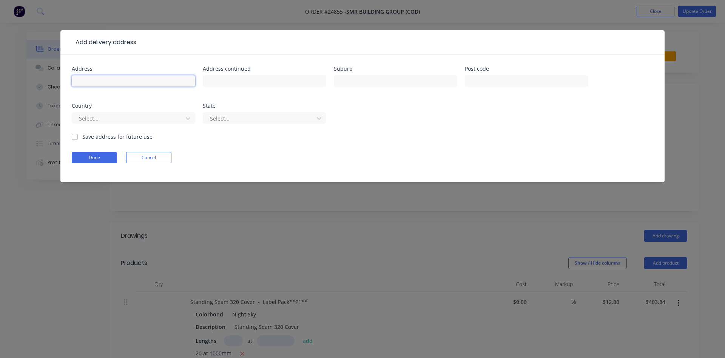
click at [107, 79] on input "text" at bounding box center [134, 80] width 124 height 11
type input "[STREET_ADDRESS][PERSON_NAME]"
click at [403, 84] on input "text" at bounding box center [396, 80] width 124 height 11
type input "Downer"
click at [105, 157] on button "Done" at bounding box center [94, 157] width 45 height 11
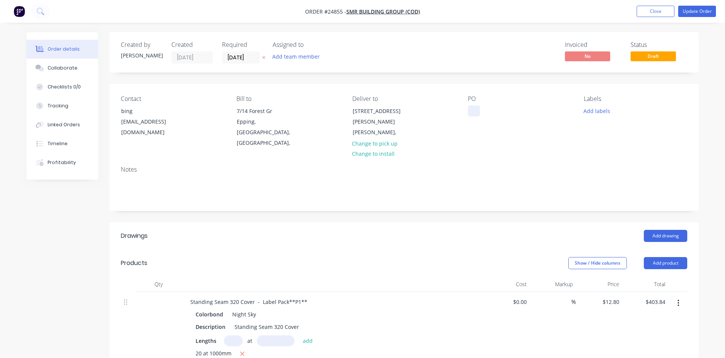
click at [473, 110] on div at bounding box center [474, 110] width 12 height 11
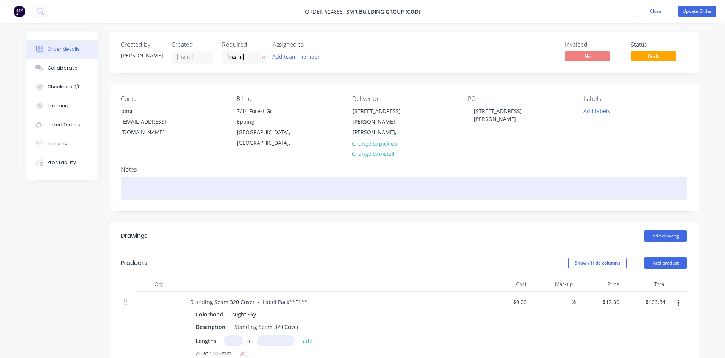
click at [164, 176] on div at bounding box center [404, 187] width 567 height 23
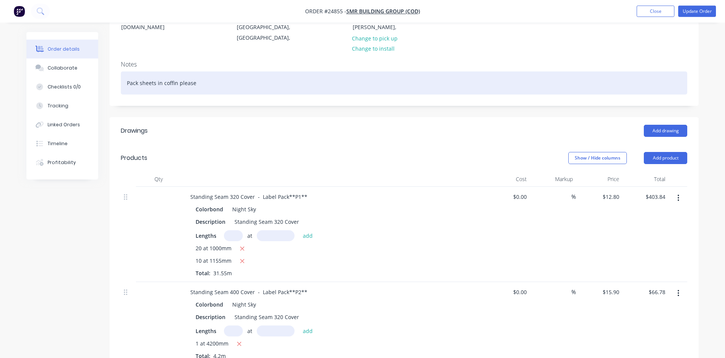
scroll to position [54, 0]
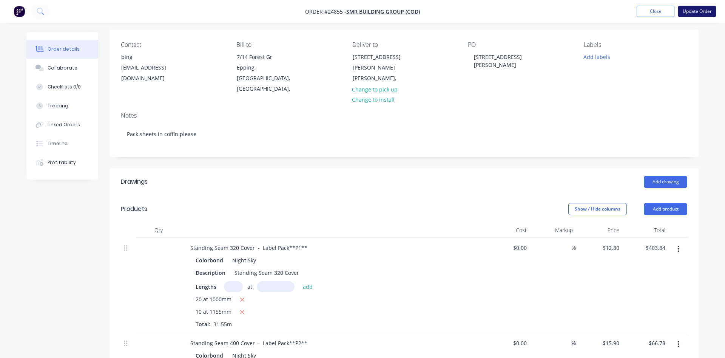
click at [699, 12] on button "Update Order" at bounding box center [698, 11] width 38 height 11
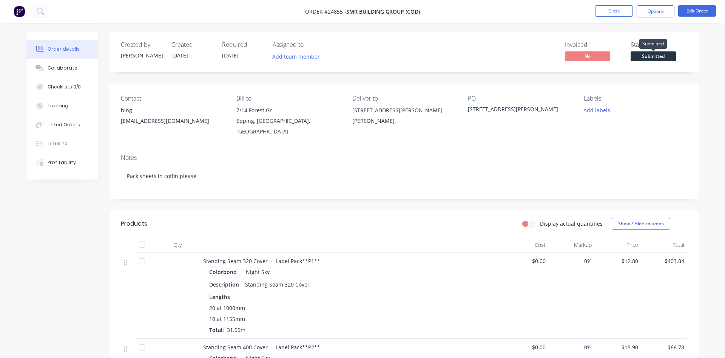
click at [645, 55] on span "Submitted" at bounding box center [653, 55] width 45 height 9
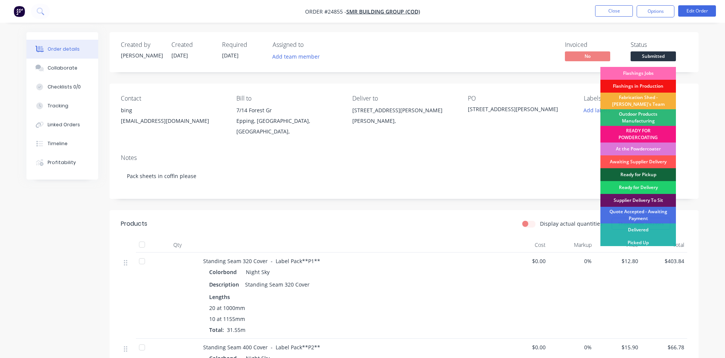
click at [644, 76] on div "Flashings Jobs" at bounding box center [639, 73] width 76 height 13
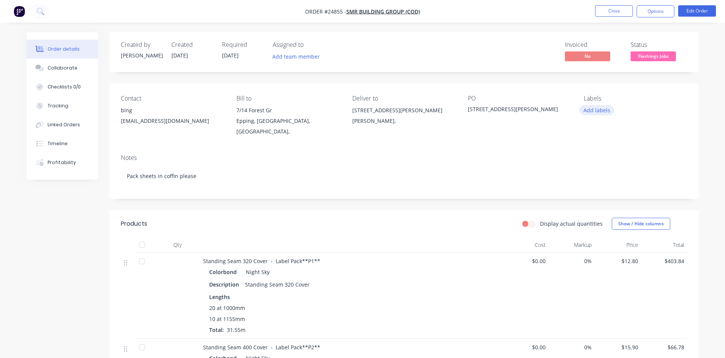
click at [603, 110] on button "Add labels" at bounding box center [597, 110] width 35 height 10
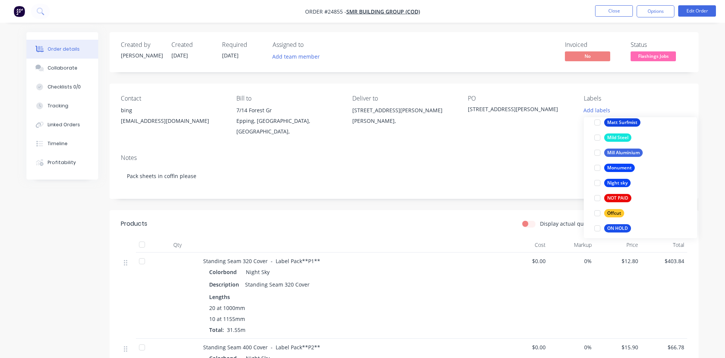
scroll to position [1077, 0]
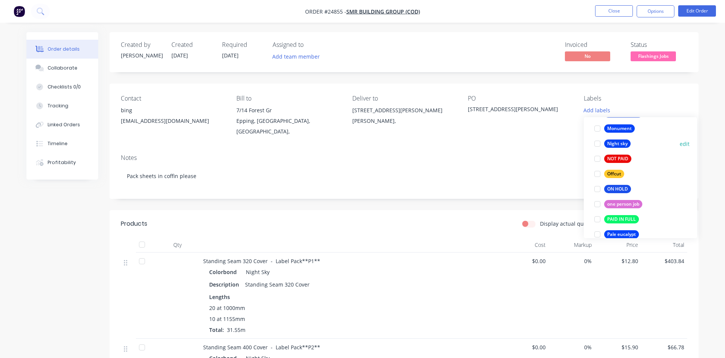
click at [598, 144] on div at bounding box center [597, 143] width 15 height 15
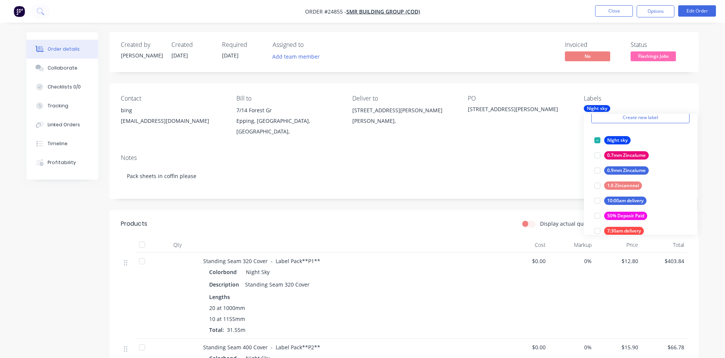
click at [541, 156] on div "Notes Pack sheets in coffin please" at bounding box center [404, 173] width 589 height 51
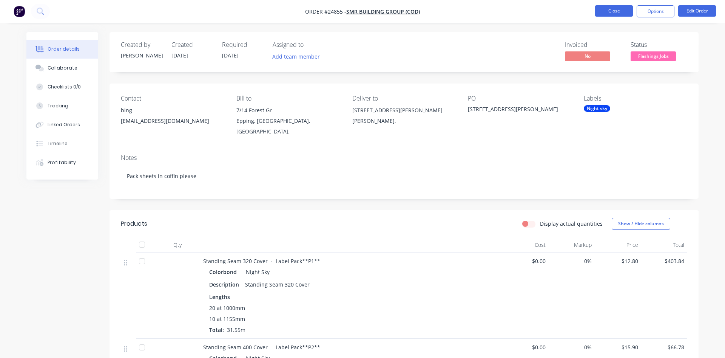
click at [617, 15] on button "Close" at bounding box center [614, 10] width 38 height 11
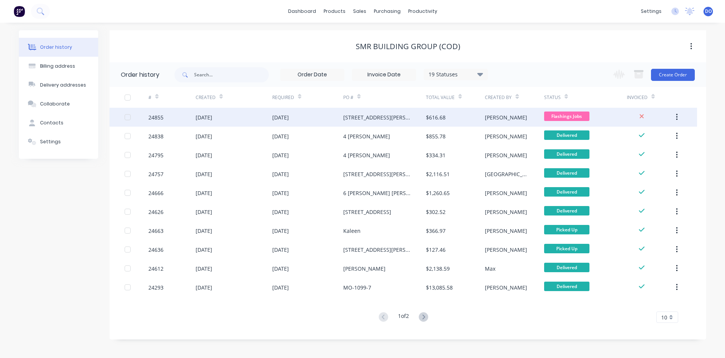
click at [376, 116] on div "[STREET_ADDRESS][PERSON_NAME]" at bounding box center [384, 117] width 83 height 19
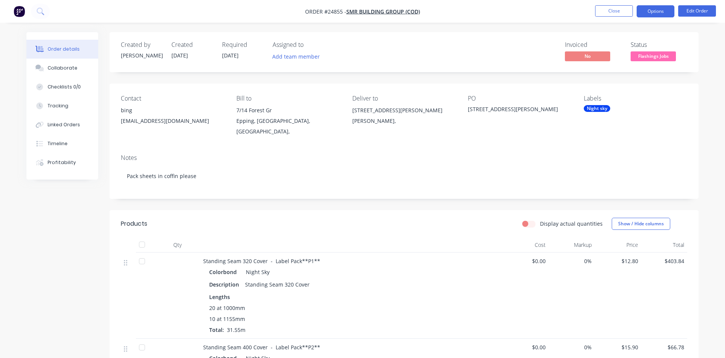
click at [647, 10] on button "Options" at bounding box center [656, 11] width 38 height 12
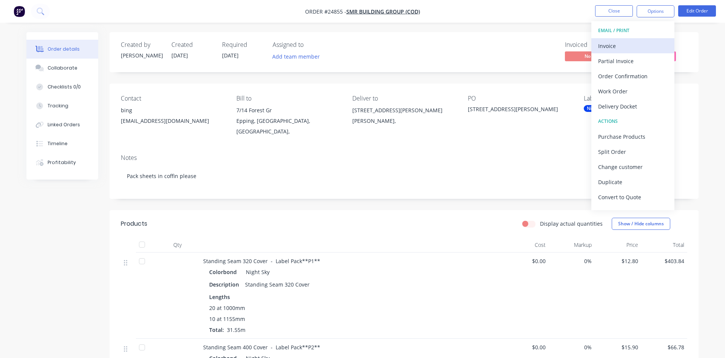
click at [608, 50] on button "Invoice" at bounding box center [633, 45] width 83 height 15
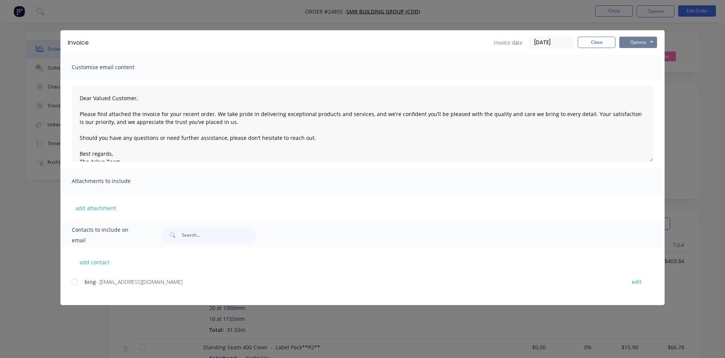
click at [635, 41] on button "Options" at bounding box center [639, 42] width 38 height 11
click at [636, 67] on button "Print" at bounding box center [644, 68] width 48 height 12
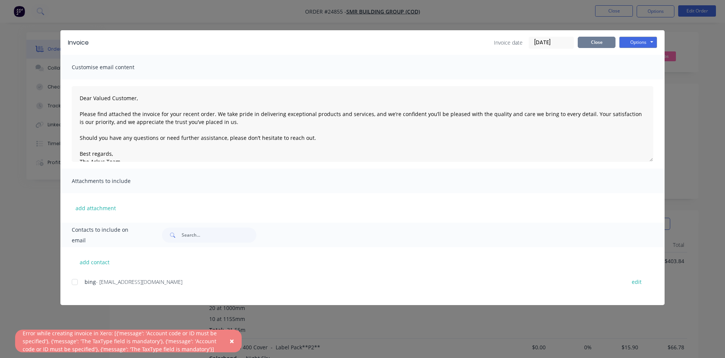
click at [598, 43] on button "Close" at bounding box center [597, 42] width 38 height 11
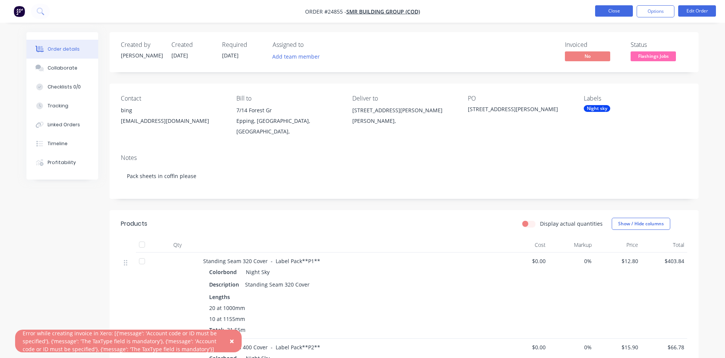
click at [614, 12] on button "Close" at bounding box center [614, 10] width 38 height 11
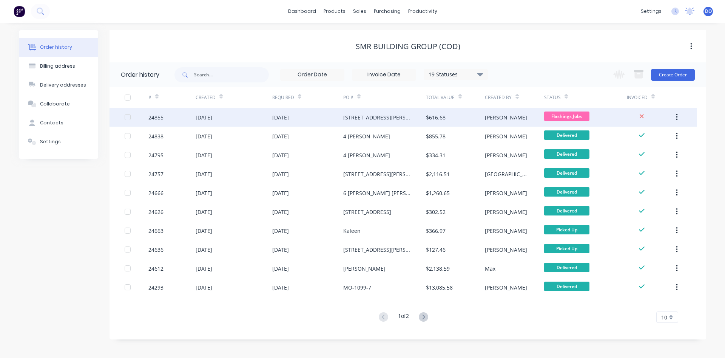
click at [289, 116] on div "[DATE]" at bounding box center [280, 117] width 17 height 8
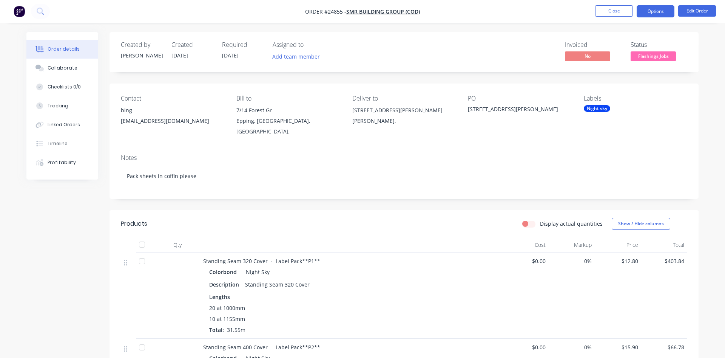
click at [645, 10] on button "Options" at bounding box center [656, 11] width 38 height 12
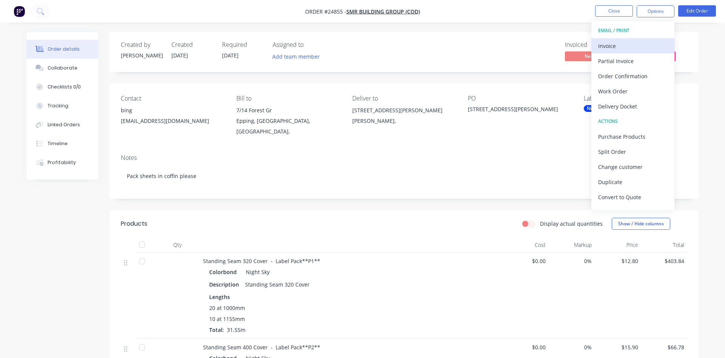
click at [612, 47] on div "Invoice" at bounding box center [634, 45] width 70 height 11
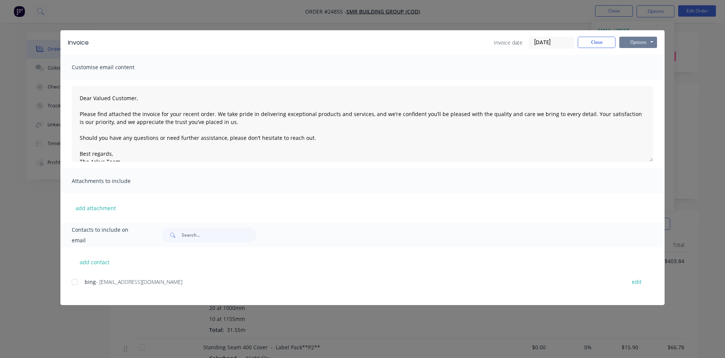
click at [633, 42] on button "Options" at bounding box center [639, 42] width 38 height 11
click at [636, 66] on button "Print" at bounding box center [644, 68] width 48 height 12
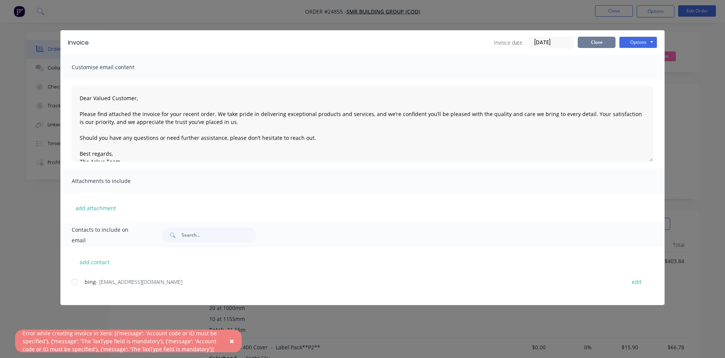
click at [589, 42] on button "Close" at bounding box center [597, 42] width 38 height 11
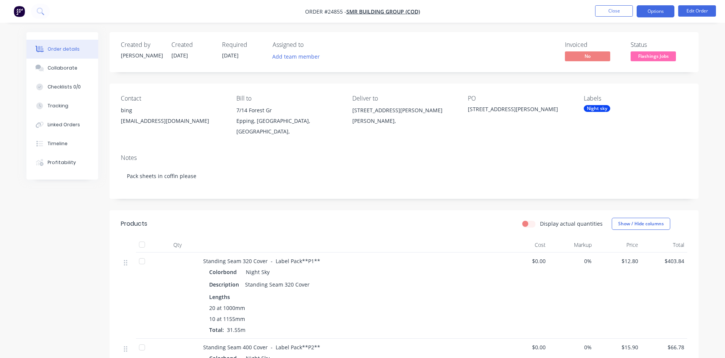
click at [653, 15] on button "Options" at bounding box center [656, 11] width 38 height 12
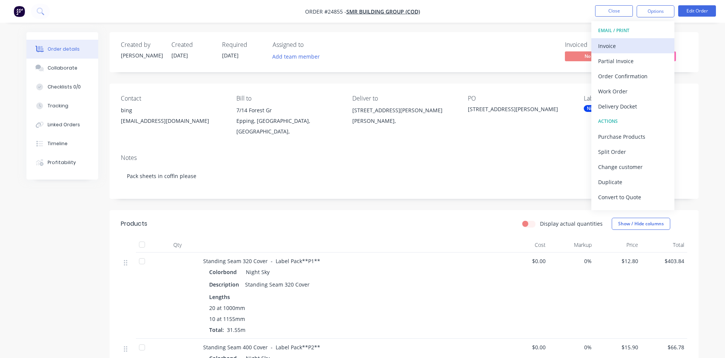
click at [623, 46] on div "Invoice" at bounding box center [634, 45] width 70 height 11
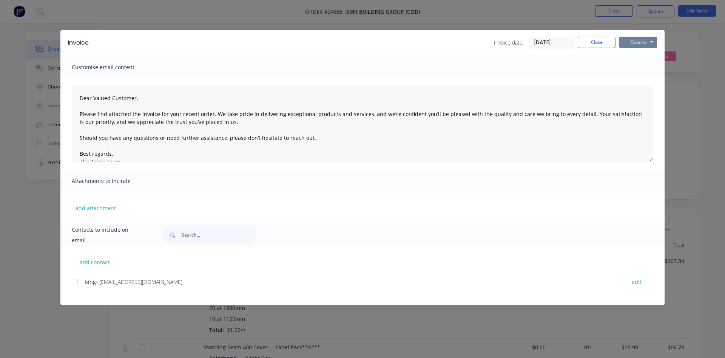
click at [642, 45] on button "Options" at bounding box center [639, 42] width 38 height 11
click at [649, 70] on button "Print" at bounding box center [644, 68] width 48 height 12
click at [91, 338] on div "Invoice Invoice date 08/09/25 Close Options Preview Print Email Customise email…" at bounding box center [362, 179] width 725 height 358
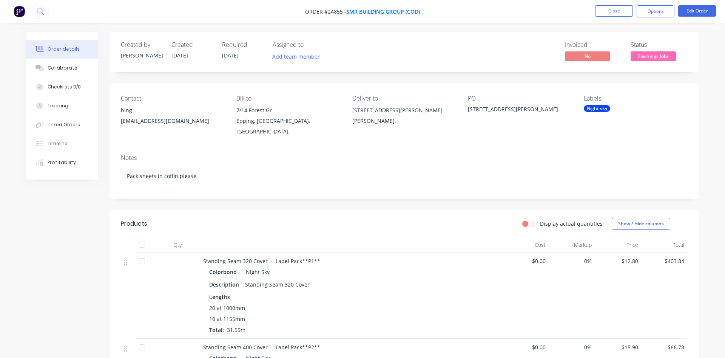
click at [380, 11] on span "SMR BUILDING GROUP (COD)" at bounding box center [383, 11] width 74 height 7
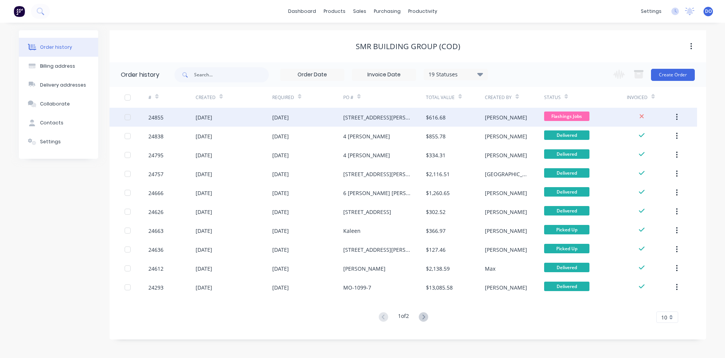
click at [431, 121] on div "$616.68" at bounding box center [436, 117] width 20 height 8
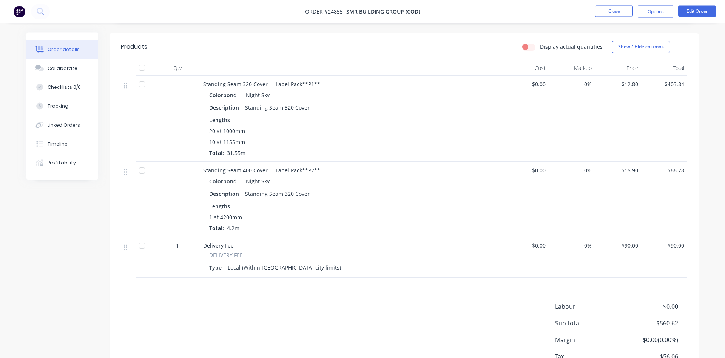
scroll to position [193, 0]
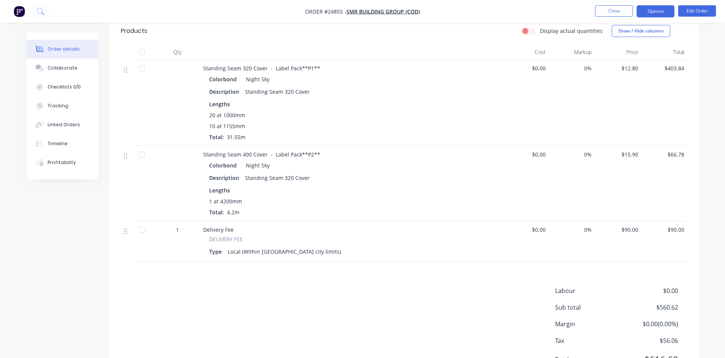
click at [652, 14] on button "Options" at bounding box center [656, 11] width 38 height 12
click at [409, 172] on div "Description Standing Seam 320 Cover" at bounding box center [351, 177] width 284 height 11
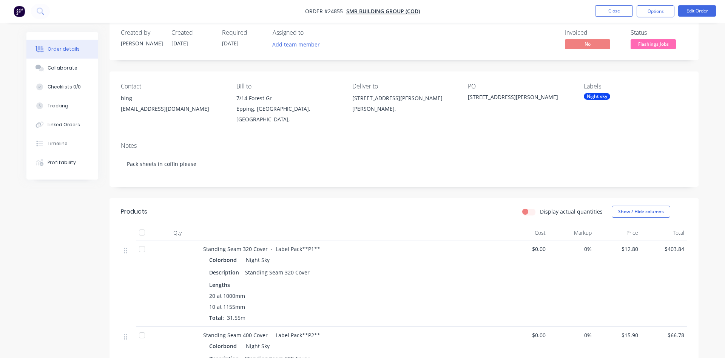
scroll to position [0, 0]
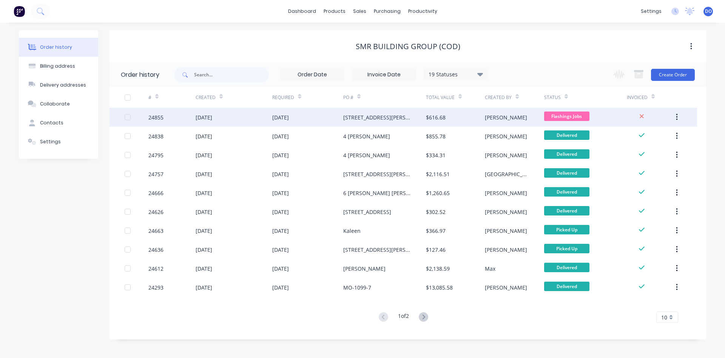
click at [347, 116] on div "[STREET_ADDRESS][PERSON_NAME]" at bounding box center [377, 117] width 68 height 8
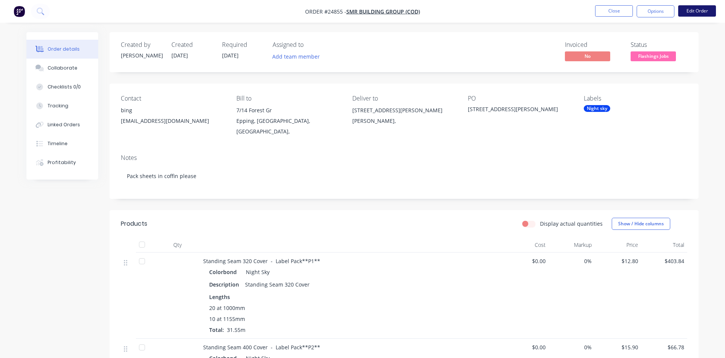
click at [697, 14] on button "Edit Order" at bounding box center [698, 10] width 38 height 11
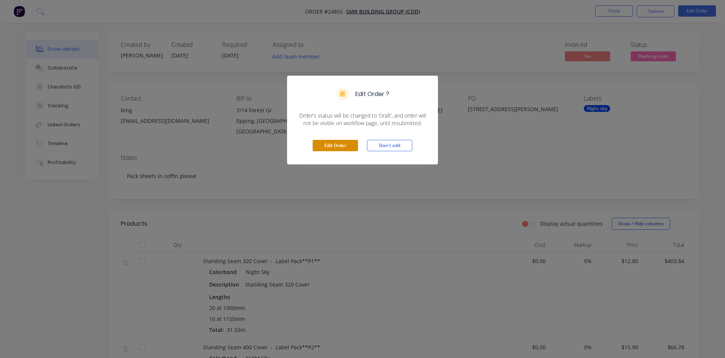
click at [340, 147] on button "Edit Order" at bounding box center [335, 145] width 45 height 11
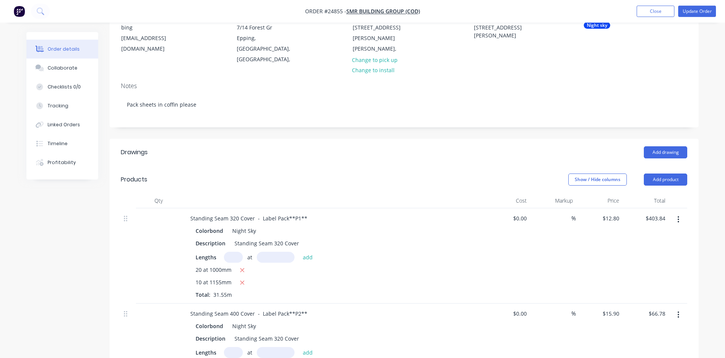
scroll to position [116, 0]
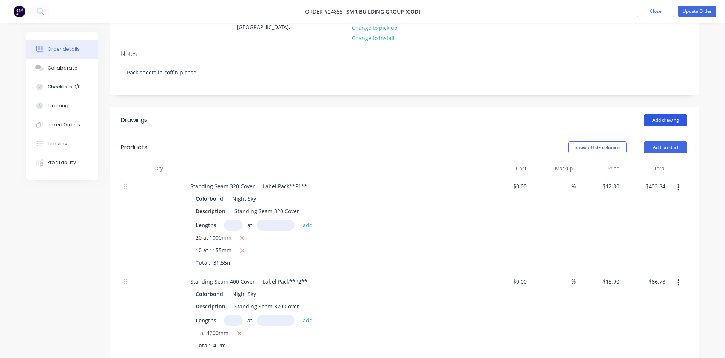
click at [668, 114] on button "Add drawing" at bounding box center [665, 120] width 43 height 12
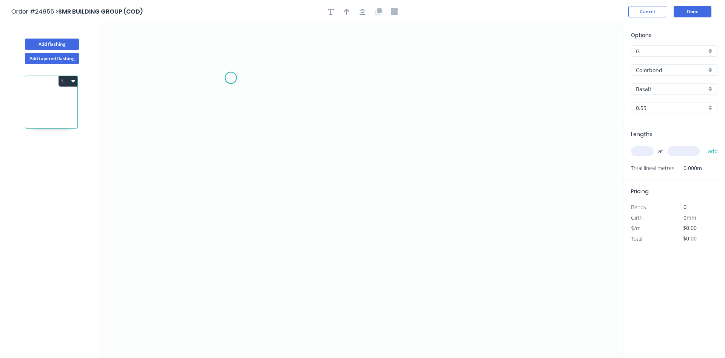
click at [230, 78] on icon "0" at bounding box center [362, 190] width 521 height 334
click at [459, 76] on icon "0" at bounding box center [362, 190] width 521 height 334
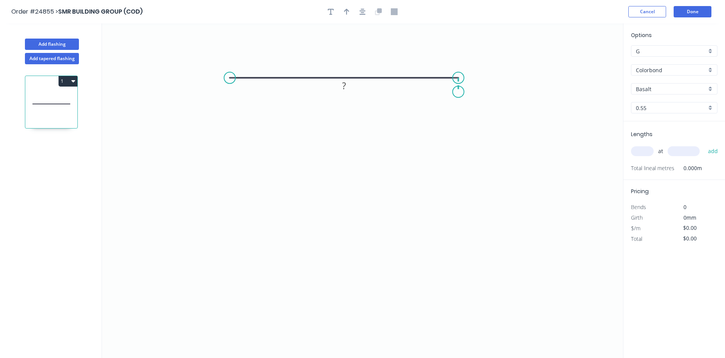
click at [458, 92] on icon "0 ?" at bounding box center [362, 190] width 521 height 334
click at [343, 92] on icon "0 ? ?" at bounding box center [362, 190] width 521 height 334
click at [343, 104] on icon "0 ? ? ?" at bounding box center [362, 190] width 521 height 334
click at [458, 102] on icon "0 ? ? ? ?" at bounding box center [362, 190] width 521 height 334
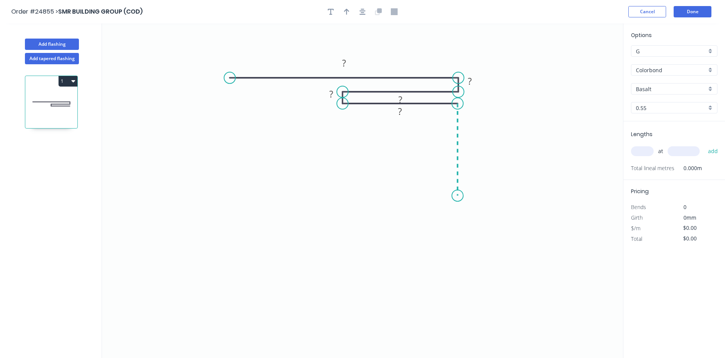
click at [461, 198] on icon "0 ? ? ? ? ?" at bounding box center [362, 190] width 521 height 334
click at [308, 188] on icon "0 ? ? ? ? ? ?" at bounding box center [362, 190] width 521 height 334
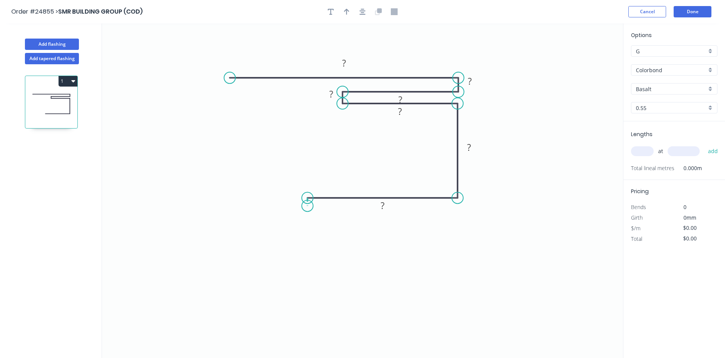
click at [308, 206] on icon "0 ? ? ? ? ? ? ?" at bounding box center [362, 190] width 521 height 334
click at [469, 204] on icon "0 ? ? ? ? ? ? ? ?" at bounding box center [362, 190] width 521 height 334
click at [469, 186] on icon "0 ? ? ? ? ? ? ? ? ?" at bounding box center [362, 190] width 521 height 334
click at [345, 61] on tspan "?" at bounding box center [344, 63] width 4 height 12
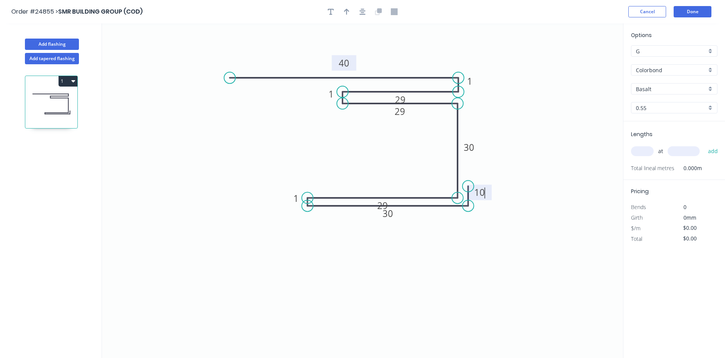
click at [438, 272] on icon "0 29 30 30 29 10 1 40 1 1 29" at bounding box center [362, 190] width 521 height 334
type input "$11.11"
drag, startPoint x: 391, startPoint y: 200, endPoint x: 394, endPoint y: 180, distance: 19.9
click at [394, 180] on rect at bounding box center [386, 185] width 25 height 15
drag, startPoint x: 411, startPoint y: 95, endPoint x: 408, endPoint y: 79, distance: 16.2
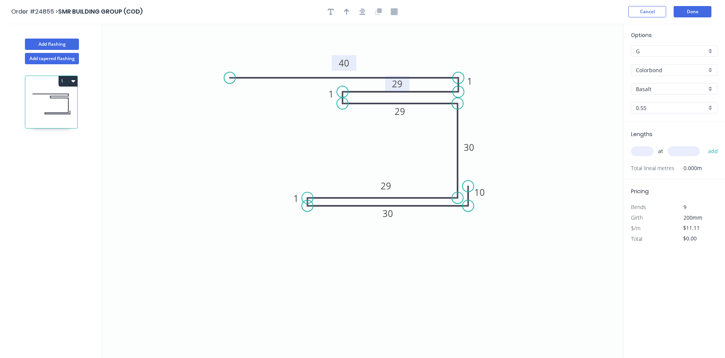
click at [408, 79] on rect at bounding box center [397, 83] width 25 height 15
click at [345, 9] on icon "button" at bounding box center [346, 11] width 5 height 7
drag, startPoint x: 586, startPoint y: 60, endPoint x: 407, endPoint y: 127, distance: 190.7
click at [380, 131] on icon at bounding box center [372, 135] width 22 height 22
click at [680, 89] on input "Basalt" at bounding box center [671, 89] width 71 height 8
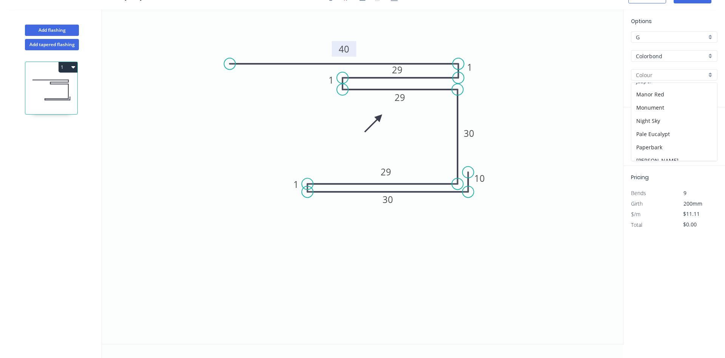
scroll to position [127, 0]
click at [662, 132] on div "Night Sky" at bounding box center [675, 134] width 86 height 13
type input "Night Sky"
click at [648, 138] on input "text" at bounding box center [642, 137] width 23 height 10
type input "1"
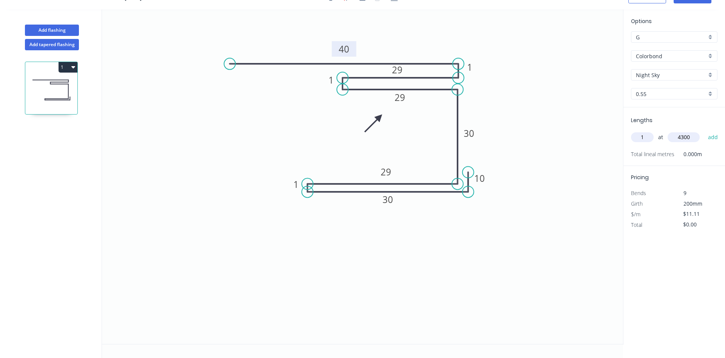
type input "4300"
click at [705, 131] on button "add" at bounding box center [714, 137] width 18 height 13
type input "$47.77"
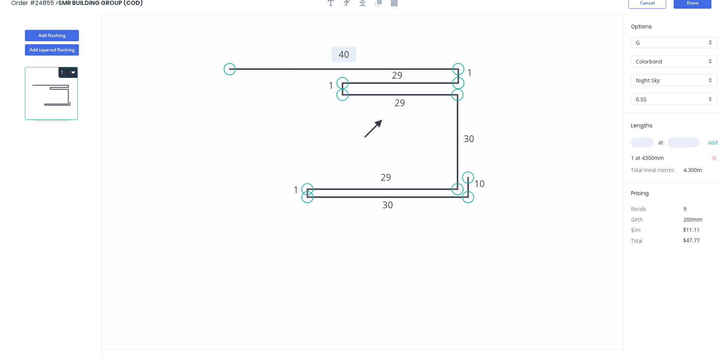
scroll to position [0, 0]
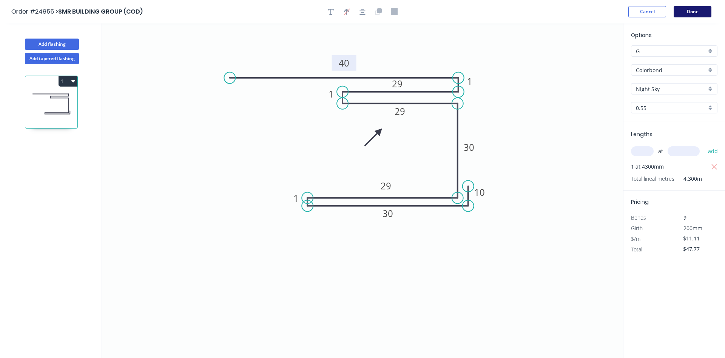
click at [690, 11] on button "Done" at bounding box center [693, 11] width 38 height 11
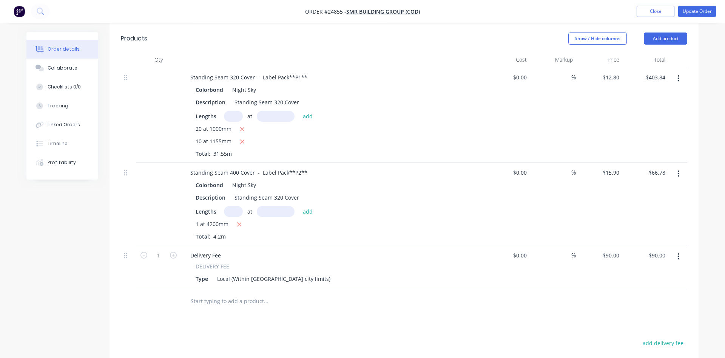
scroll to position [304, 0]
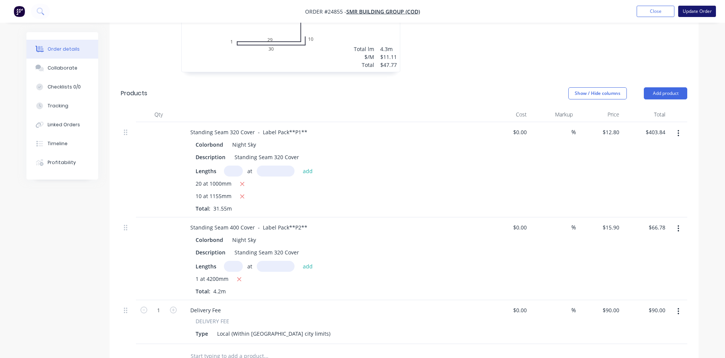
click at [701, 11] on button "Update Order" at bounding box center [698, 11] width 38 height 11
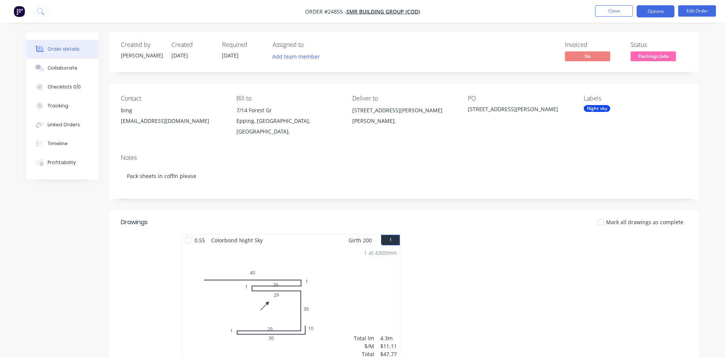
click at [663, 11] on button "Options" at bounding box center [656, 11] width 38 height 12
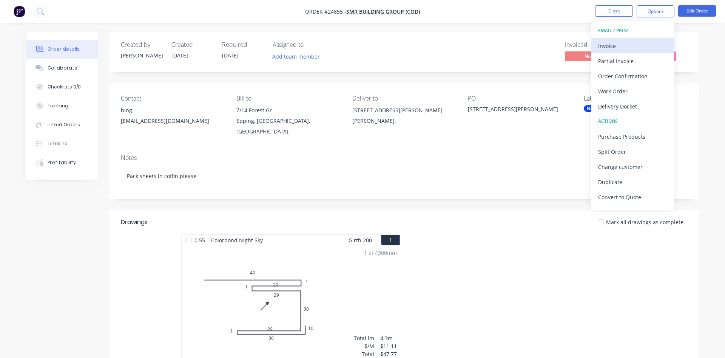
click at [633, 48] on div "Invoice" at bounding box center [634, 45] width 70 height 11
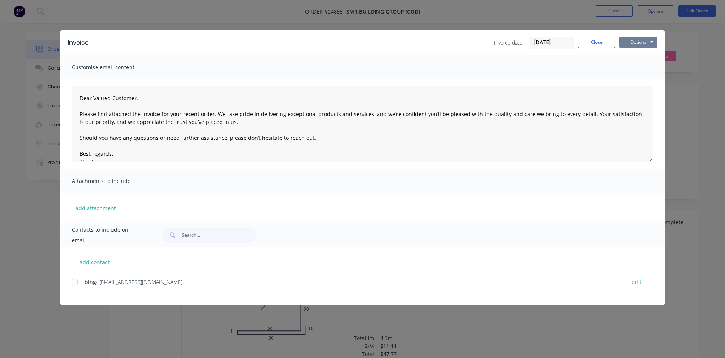
click at [628, 45] on button "Options" at bounding box center [639, 42] width 38 height 11
click at [634, 67] on button "Print" at bounding box center [644, 68] width 48 height 12
click at [475, 338] on div "Invoice Invoice date 08/09/25 Close Options Preview Print Email Customise email…" at bounding box center [362, 179] width 725 height 358
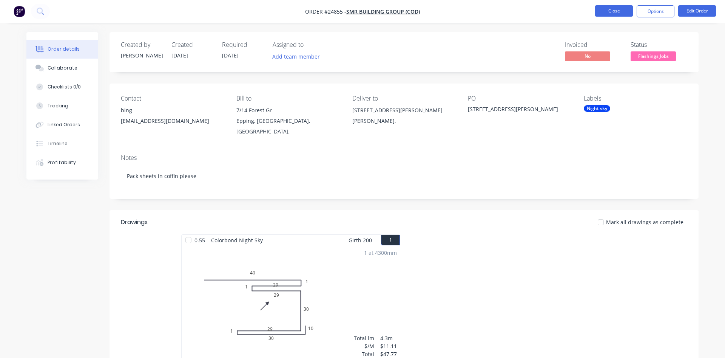
click at [613, 6] on button "Close" at bounding box center [614, 10] width 38 height 11
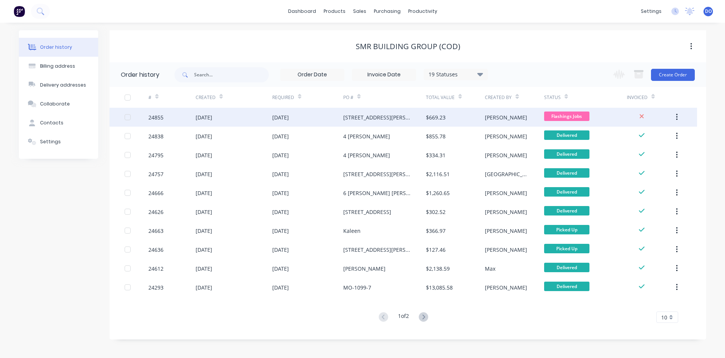
click at [334, 120] on div "[DATE]" at bounding box center [307, 117] width 71 height 19
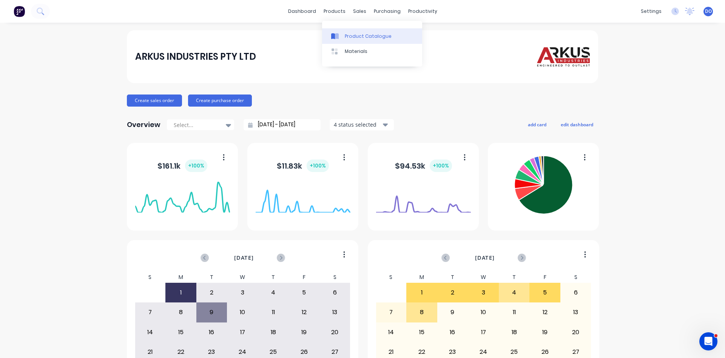
click at [362, 35] on div "Product Catalogue" at bounding box center [368, 36] width 47 height 7
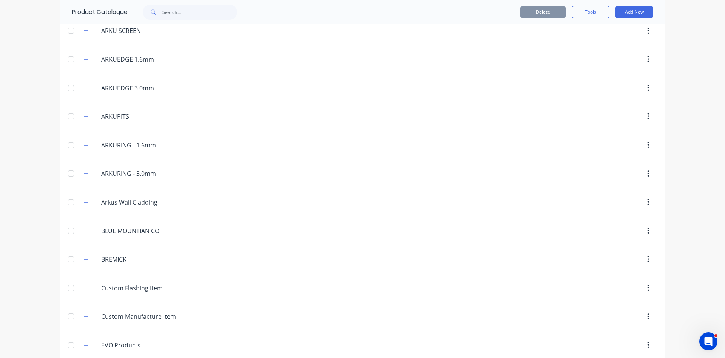
scroll to position [215, 0]
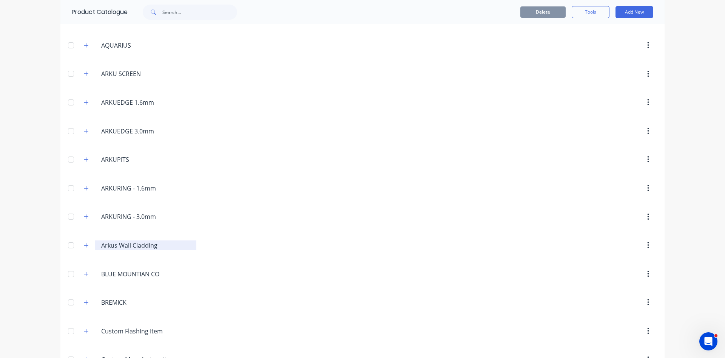
click at [111, 247] on input "Arkus Wall Cladding" at bounding box center [146, 245] width 90 height 9
click at [89, 248] on button "button" at bounding box center [86, 244] width 9 height 9
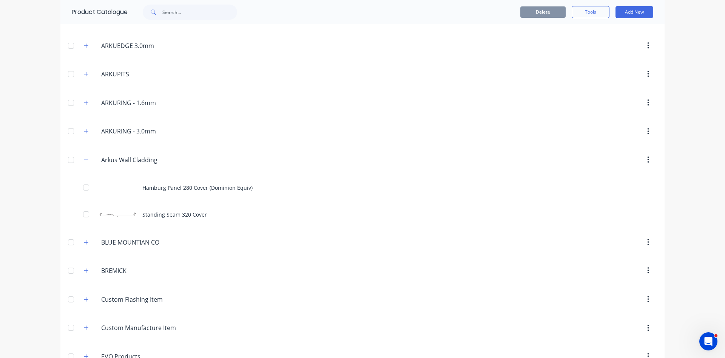
scroll to position [302, 0]
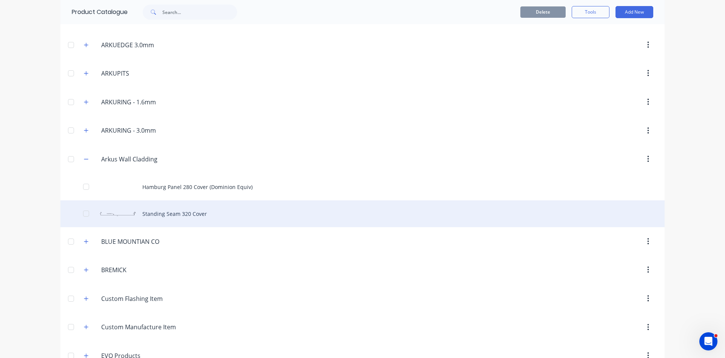
click at [169, 218] on div "Standing Seam 320 Cover" at bounding box center [362, 213] width 605 height 27
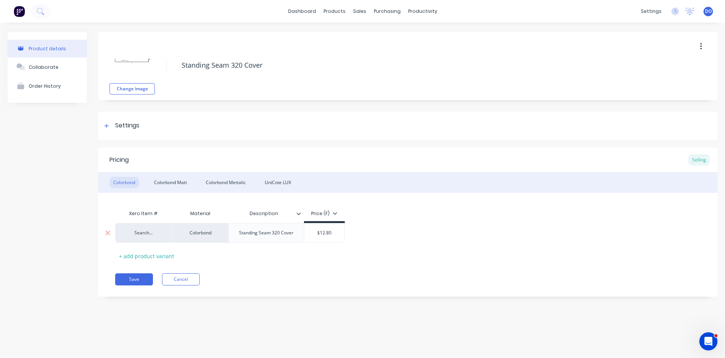
click at [141, 235] on div "Search..." at bounding box center [144, 232] width 42 height 7
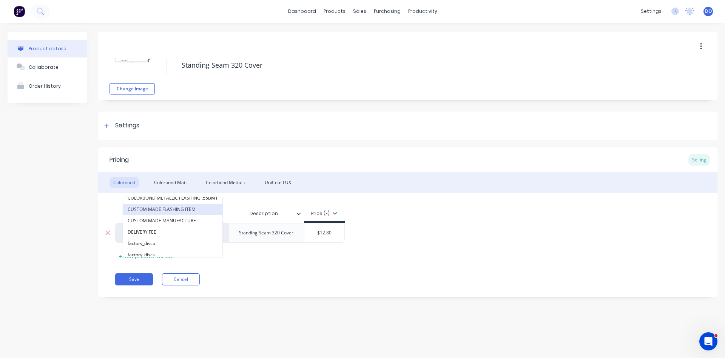
click at [164, 209] on button "CUSTOM MADE FLASHING ITEM" at bounding box center [172, 209] width 99 height 11
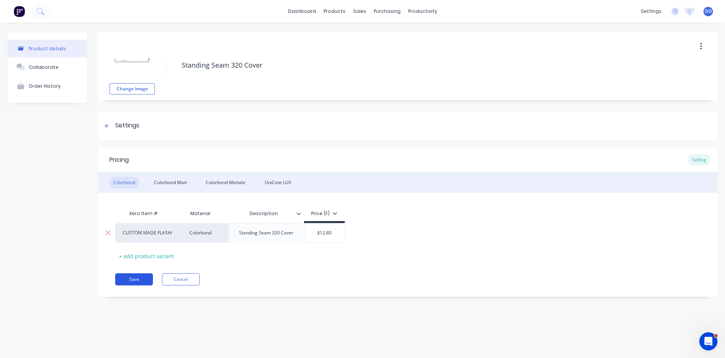
click at [136, 281] on button "Save" at bounding box center [134, 279] width 38 height 12
type textarea "x"
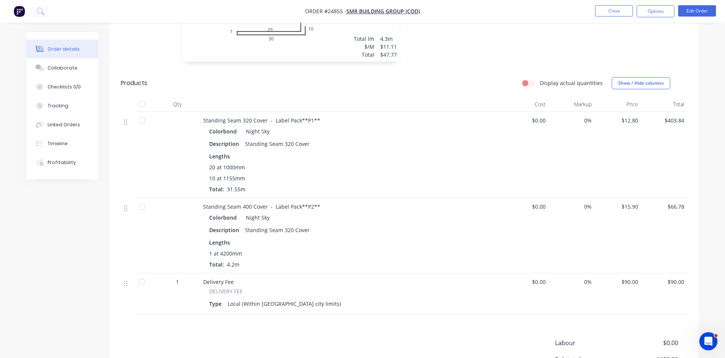
scroll to position [267, 0]
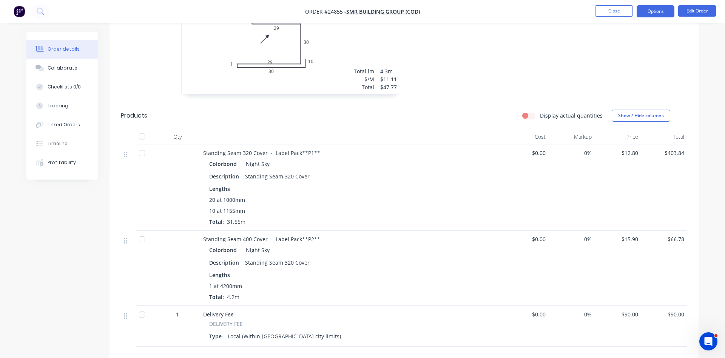
click at [661, 14] on button "Options" at bounding box center [656, 11] width 38 height 12
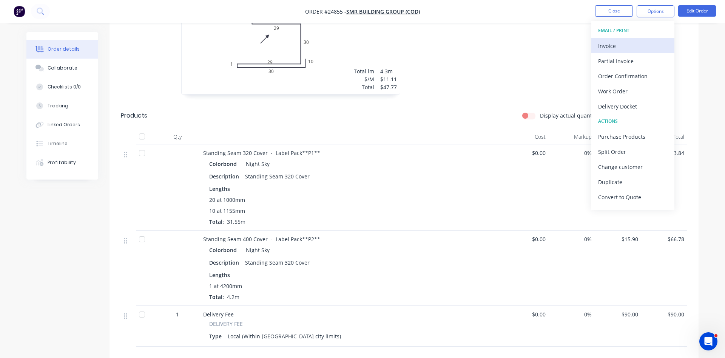
click at [625, 43] on div "Invoice" at bounding box center [634, 45] width 70 height 11
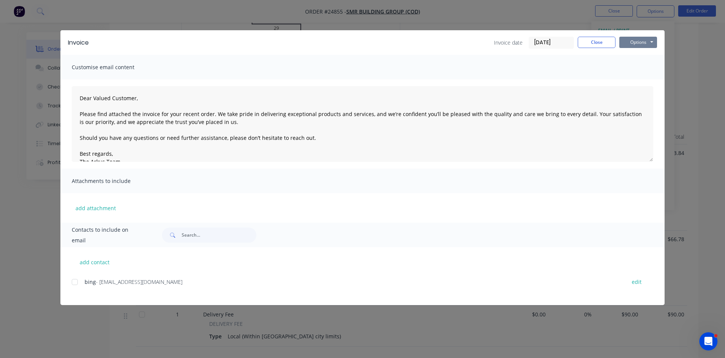
click at [638, 43] on button "Options" at bounding box center [639, 42] width 38 height 11
click at [635, 71] on button "Print" at bounding box center [644, 68] width 48 height 12
click at [595, 47] on button "Close" at bounding box center [597, 42] width 38 height 11
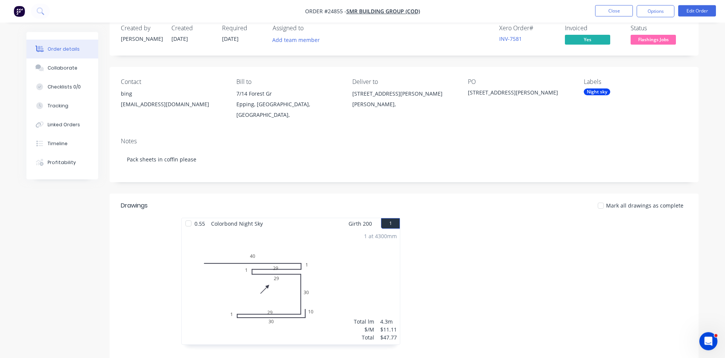
scroll to position [0, 0]
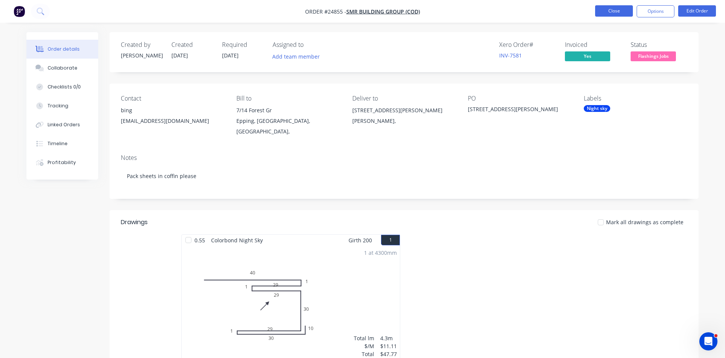
click at [615, 12] on button "Close" at bounding box center [614, 10] width 38 height 11
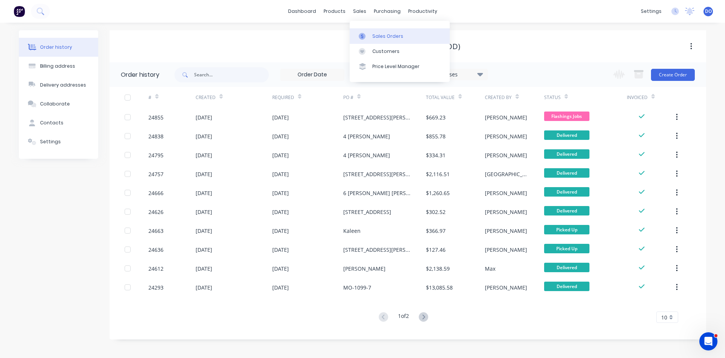
click at [382, 31] on link "Sales Orders" at bounding box center [400, 35] width 100 height 15
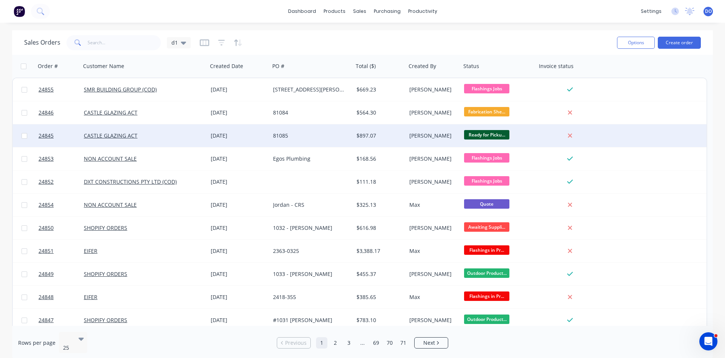
click at [364, 135] on div "$897.07" at bounding box center [379, 136] width 45 height 8
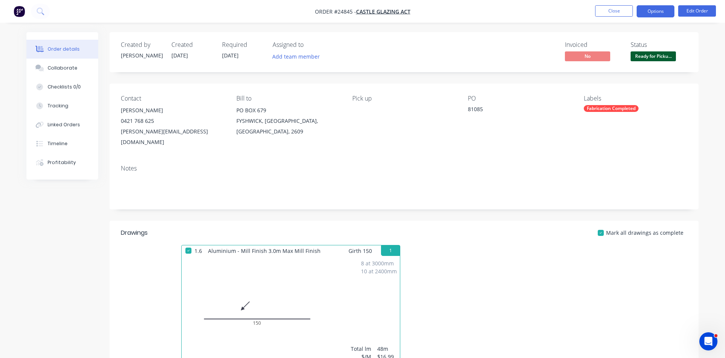
click at [647, 8] on button "Options" at bounding box center [656, 11] width 38 height 12
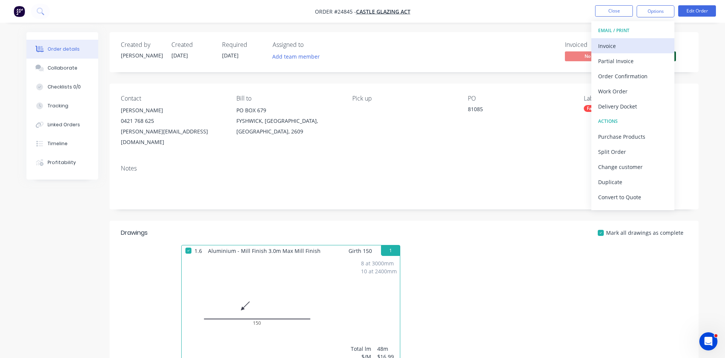
click at [611, 46] on div "Invoice" at bounding box center [634, 45] width 70 height 11
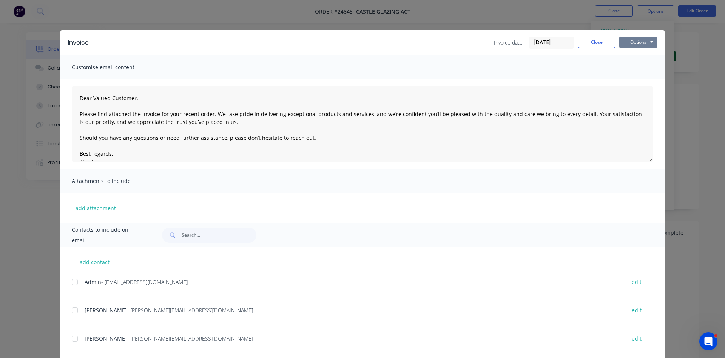
click at [638, 39] on button "Options" at bounding box center [639, 42] width 38 height 11
click at [637, 65] on button "Print" at bounding box center [644, 68] width 48 height 12
click at [592, 42] on button "Close" at bounding box center [597, 42] width 38 height 11
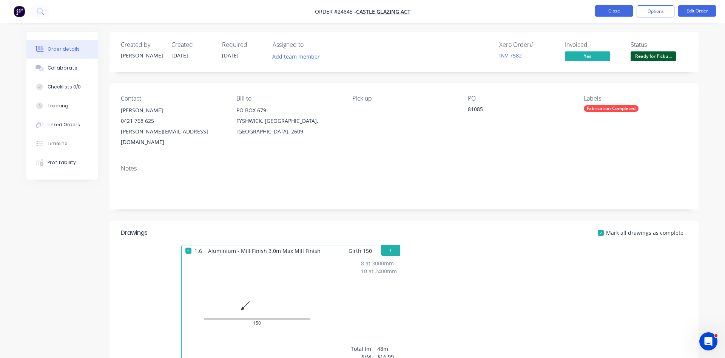
click at [617, 6] on button "Close" at bounding box center [614, 10] width 38 height 11
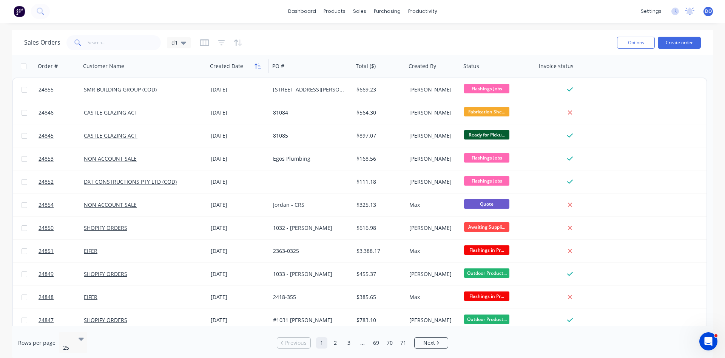
click at [258, 67] on icon "button" at bounding box center [258, 66] width 7 height 6
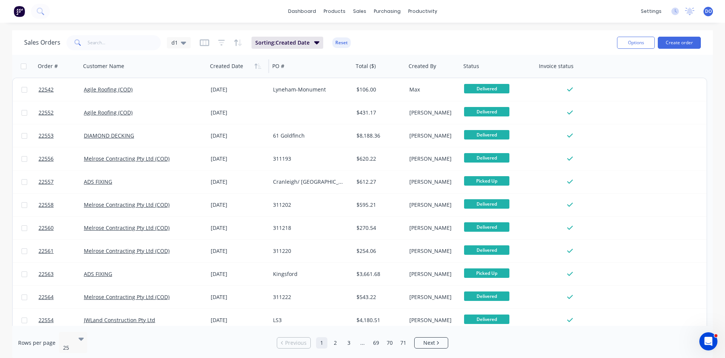
click at [258, 67] on icon "button" at bounding box center [258, 66] width 7 height 6
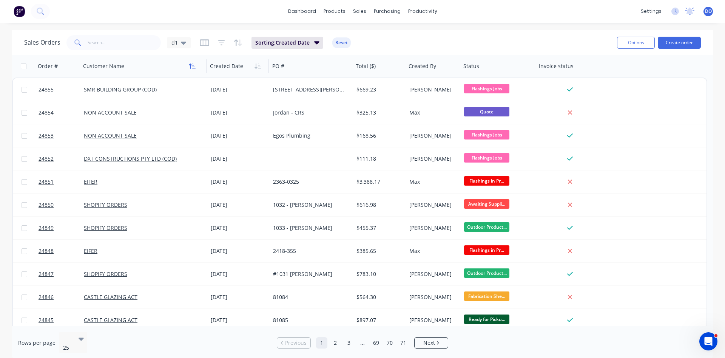
click at [192, 66] on icon "button" at bounding box center [192, 66] width 7 height 6
